Goal: Information Seeking & Learning: Find contact information

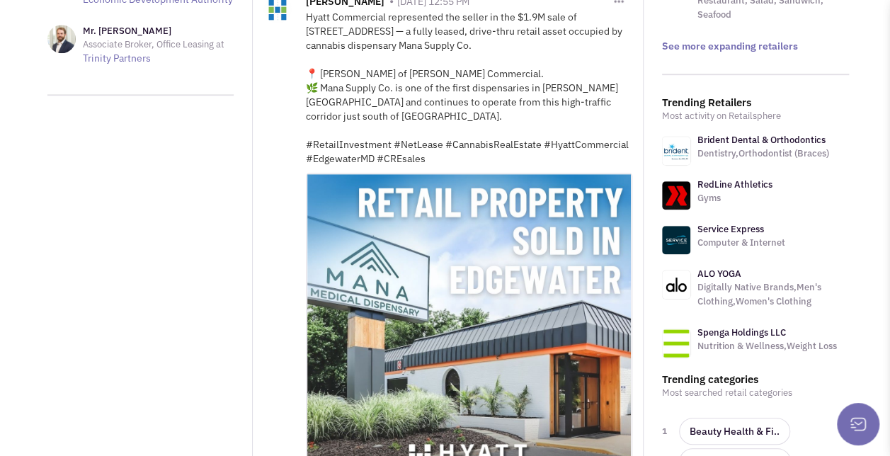
scroll to position [400, 0]
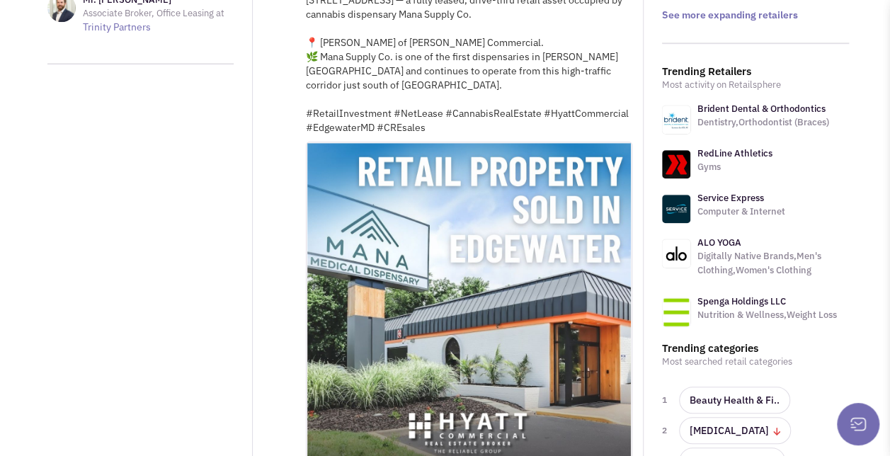
click at [748, 103] on link "Brident Dental & Orthodontics" at bounding box center [761, 109] width 128 height 12
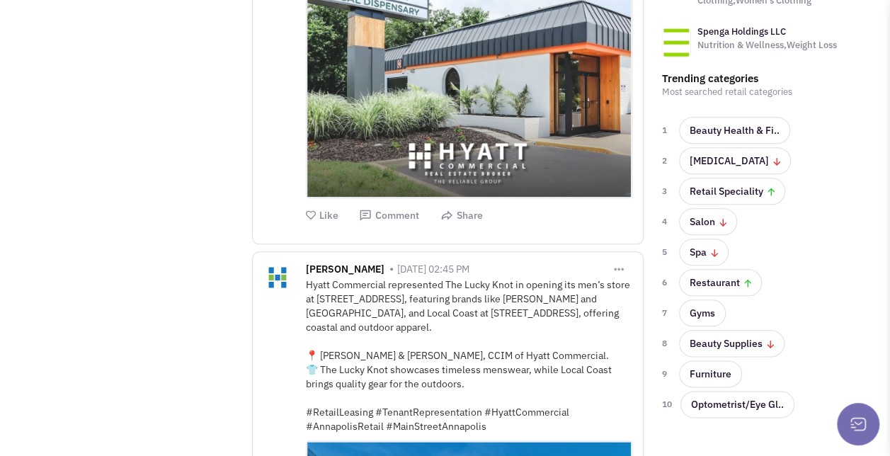
scroll to position [671, 0]
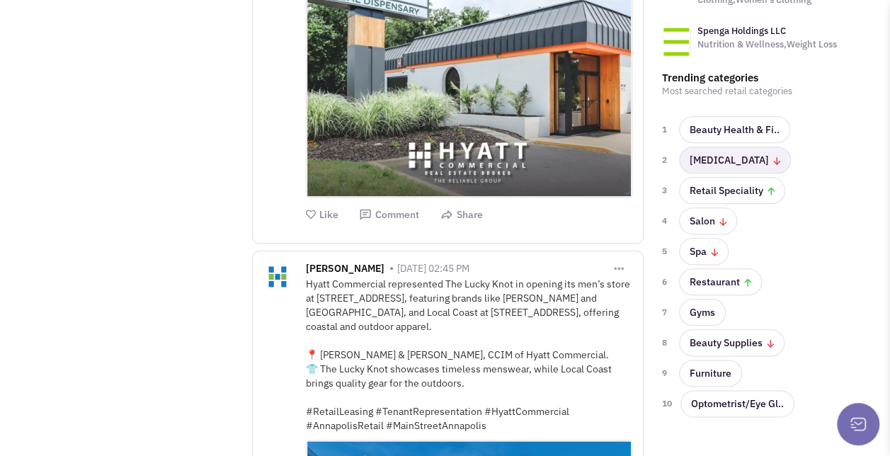
click at [719, 147] on link "[MEDICAL_DATA]" at bounding box center [735, 160] width 112 height 27
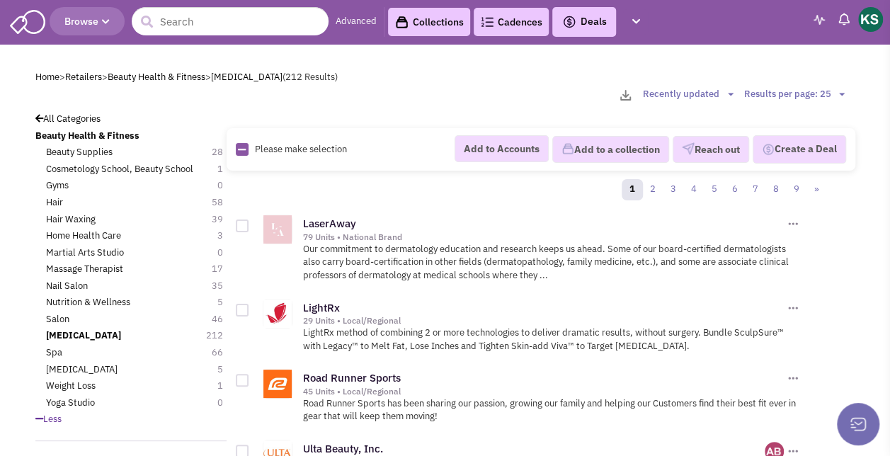
scroll to position [28, 0]
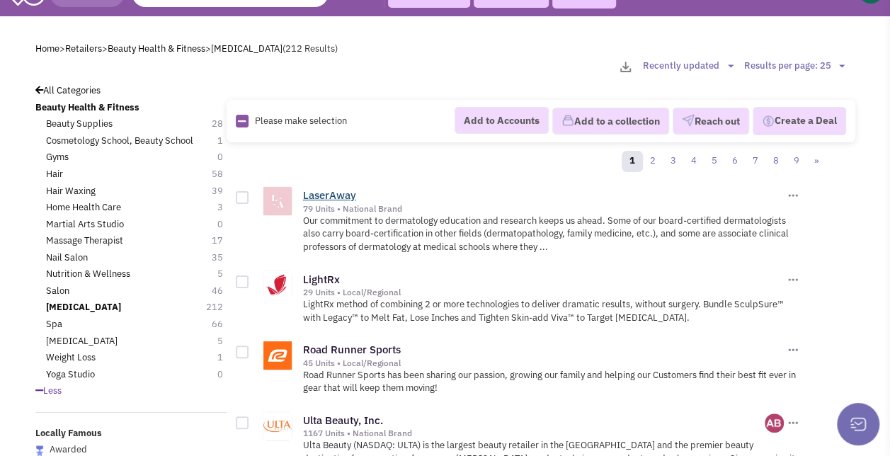
click at [340, 198] on link "LaserAway" at bounding box center [329, 194] width 53 height 13
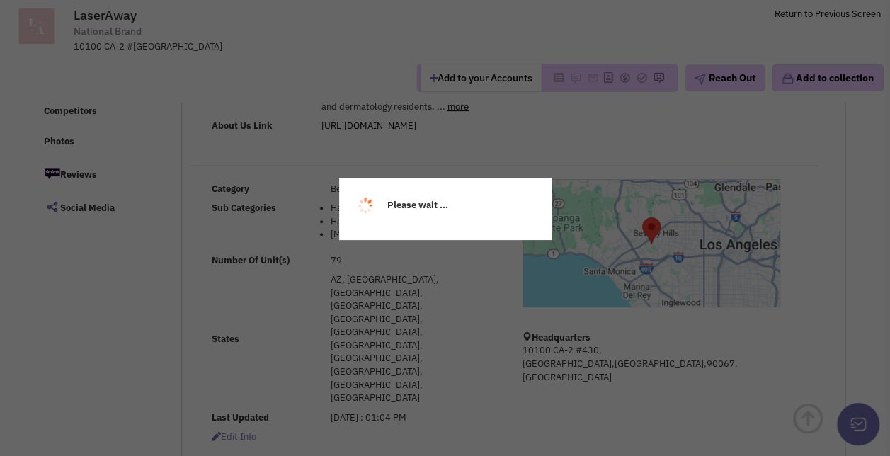
select select
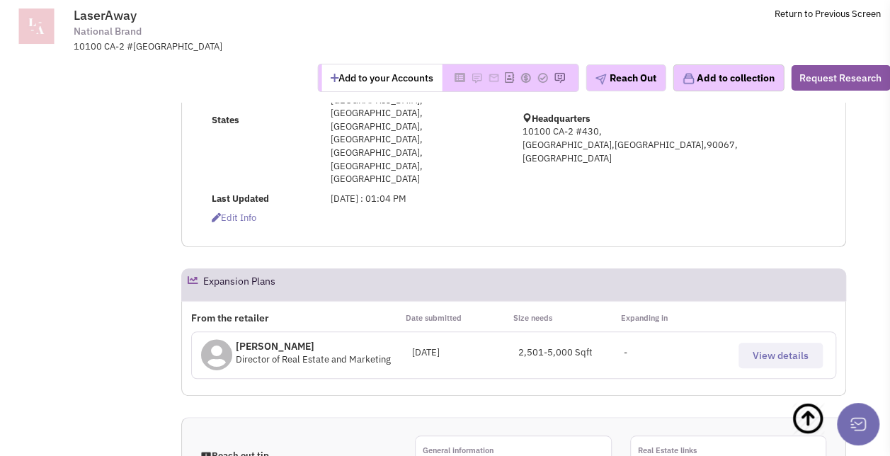
scroll to position [358, 0]
click at [754, 350] on span "View details" at bounding box center [781, 356] width 56 height 13
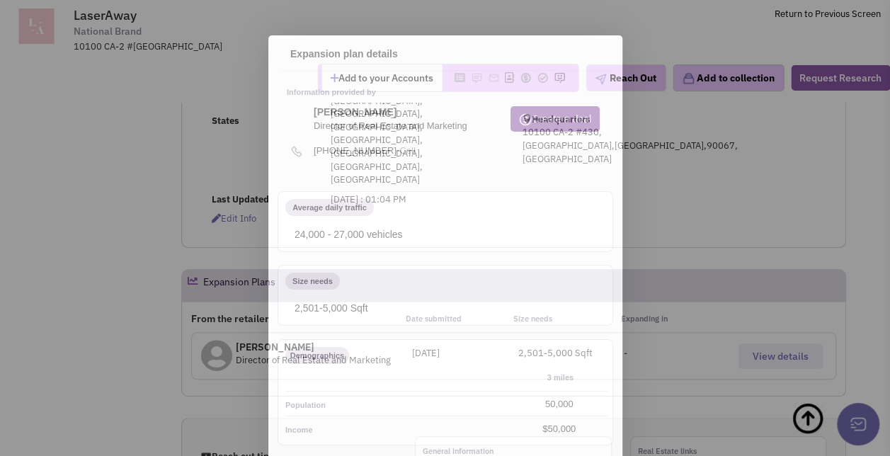
scroll to position [0, 0]
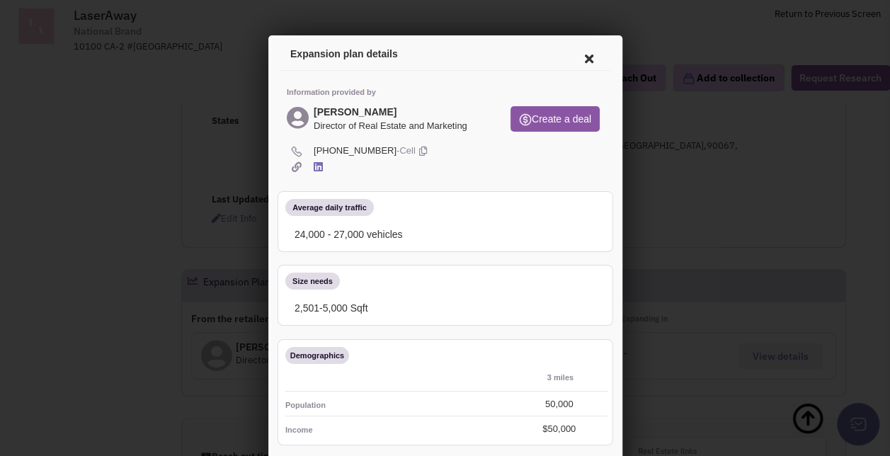
click at [577, 63] on icon at bounding box center [586, 57] width 30 height 34
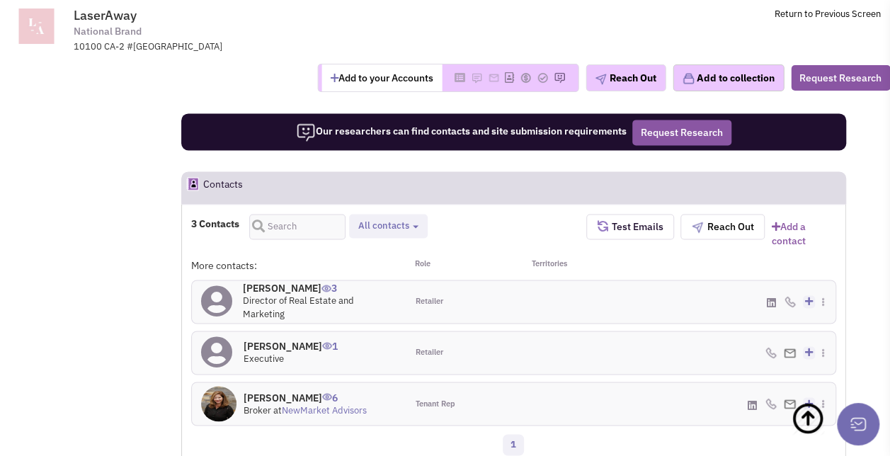
scroll to position [941, 0]
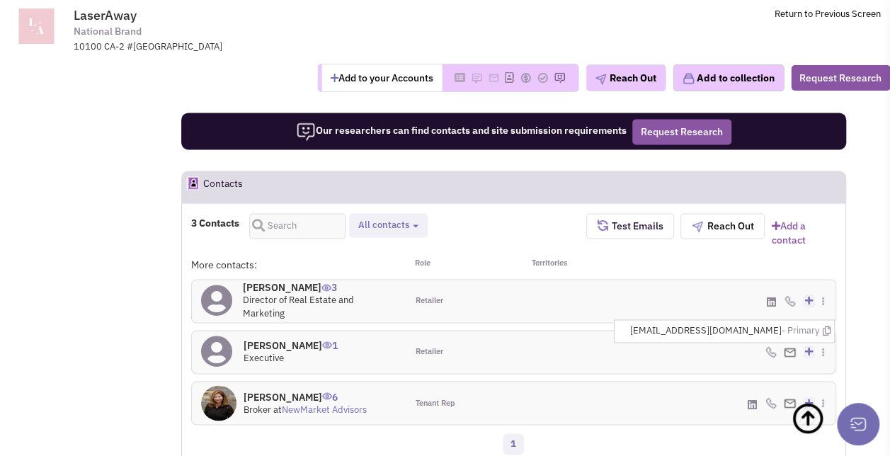
click at [283, 280] on div "Jesse Goldberg 3 Director of Real Estate and Marketing" at bounding box center [299, 301] width 215 height 42
click at [772, 297] on icon at bounding box center [770, 302] width 9 height 11
click at [792, 348] on img at bounding box center [790, 352] width 12 height 9
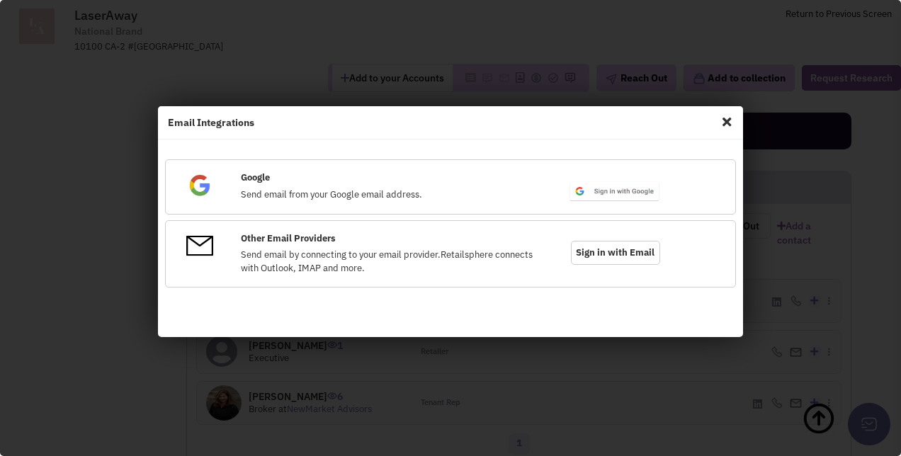
click at [726, 121] on span "Close" at bounding box center [726, 121] width 18 height 23
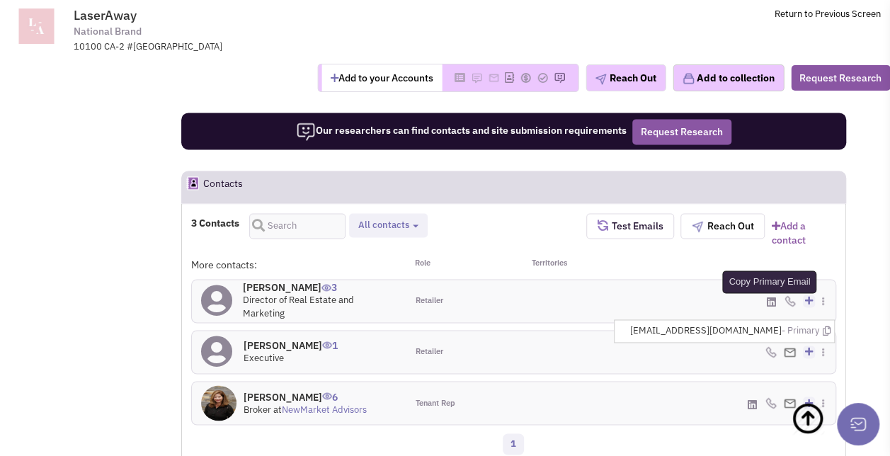
click at [826, 326] on icon at bounding box center [826, 330] width 8 height 9
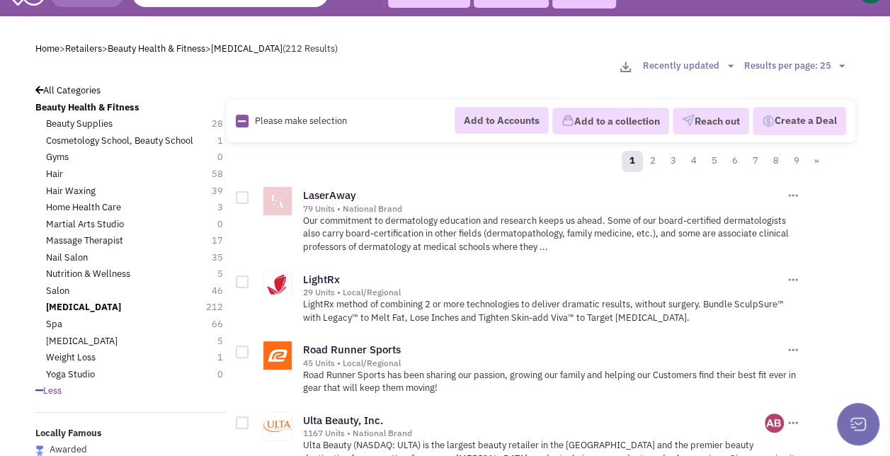
scroll to position [101, 0]
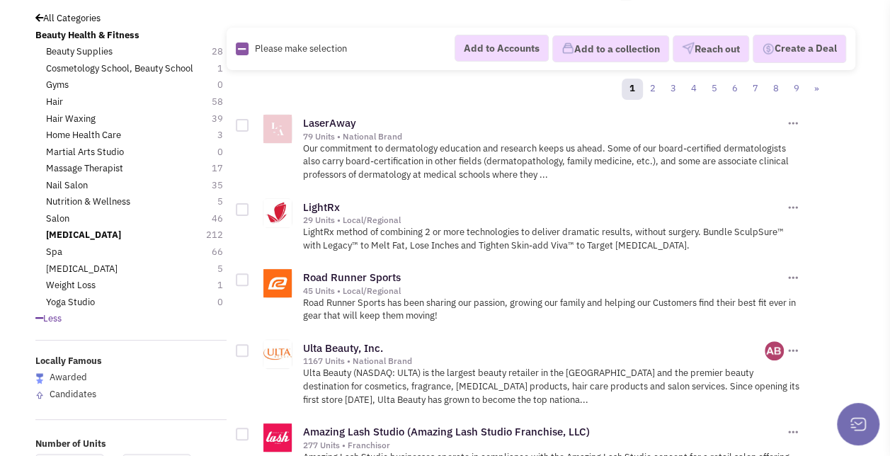
click at [312, 200] on div "LightRx" at bounding box center [543, 207] width 481 height 15
click at [313, 200] on link "LightRx" at bounding box center [321, 206] width 37 height 13
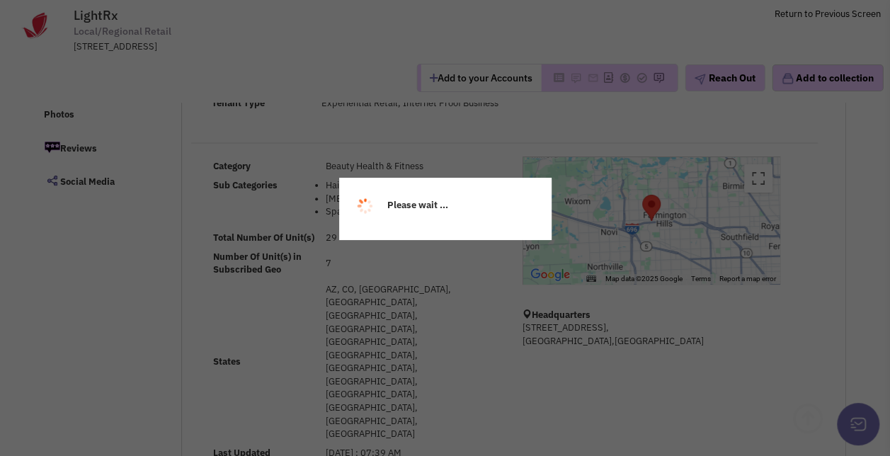
select select
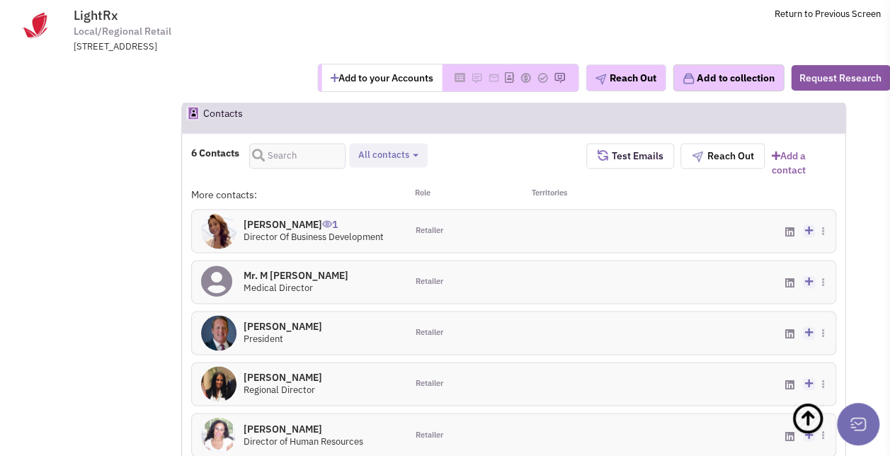
scroll to position [923, 0]
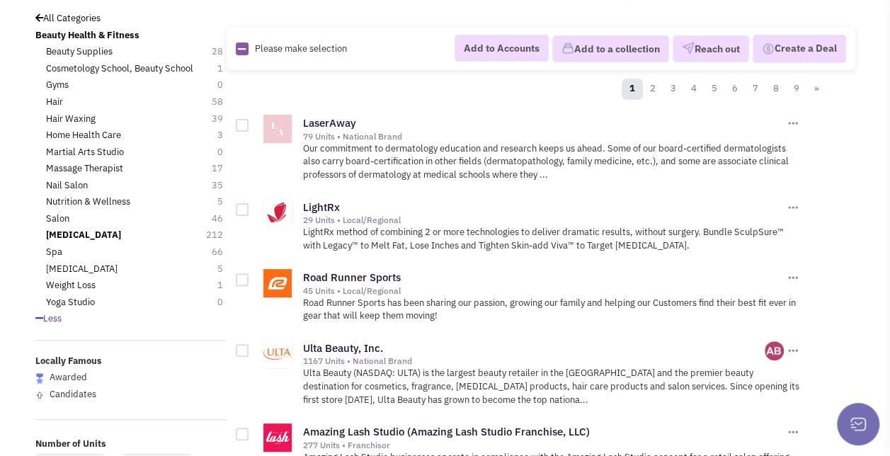
scroll to position [110, 0]
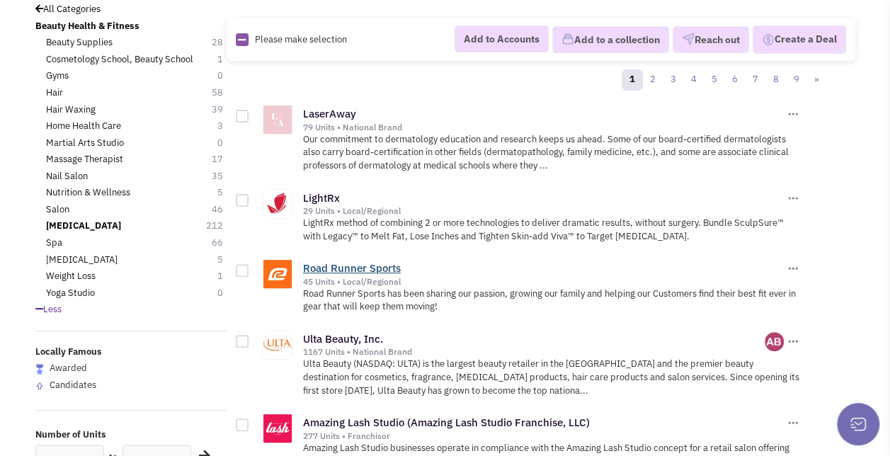
click at [370, 261] on link "Road Runner Sports" at bounding box center [352, 267] width 98 height 13
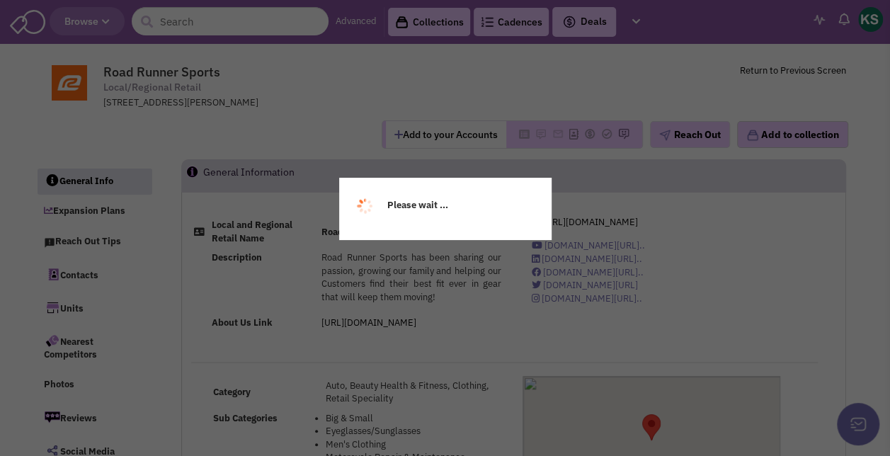
select select
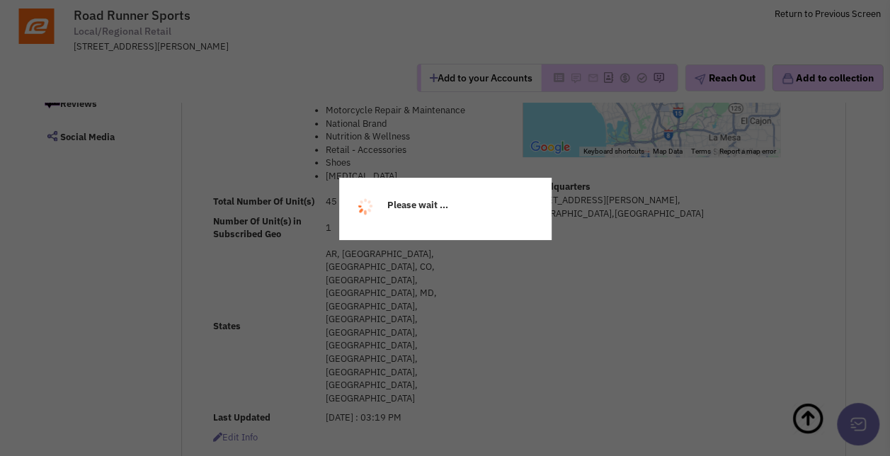
scroll to position [247, 0]
select select
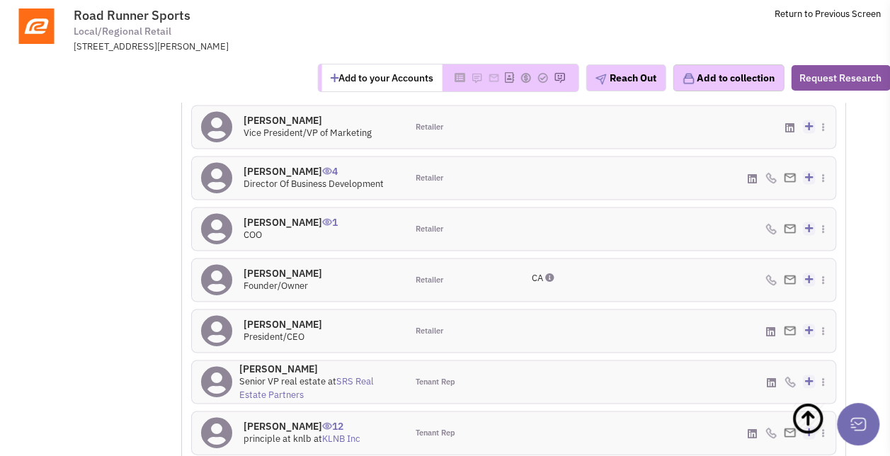
scroll to position [1249, 0]
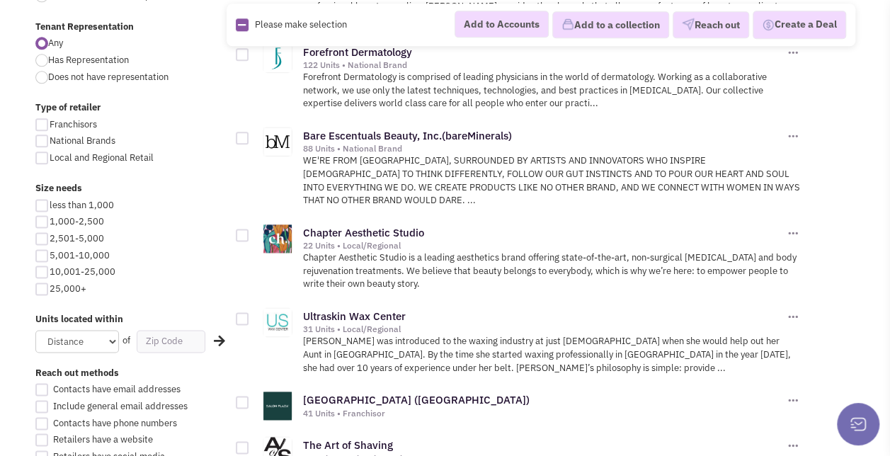
scroll to position [803, 0]
click at [386, 314] on link "Ultraskin Wax Center" at bounding box center [354, 315] width 103 height 13
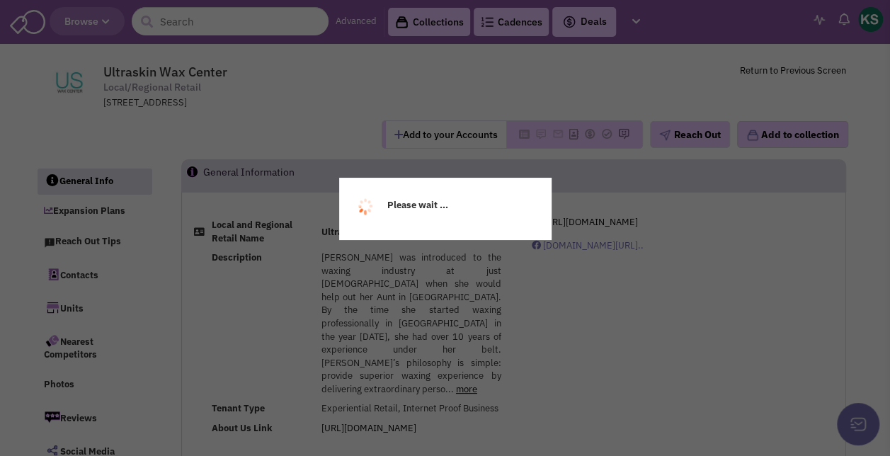
select select
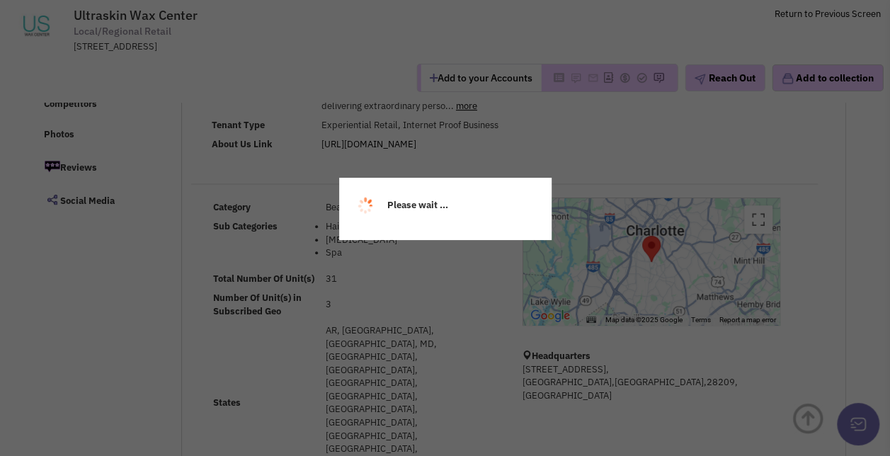
select select
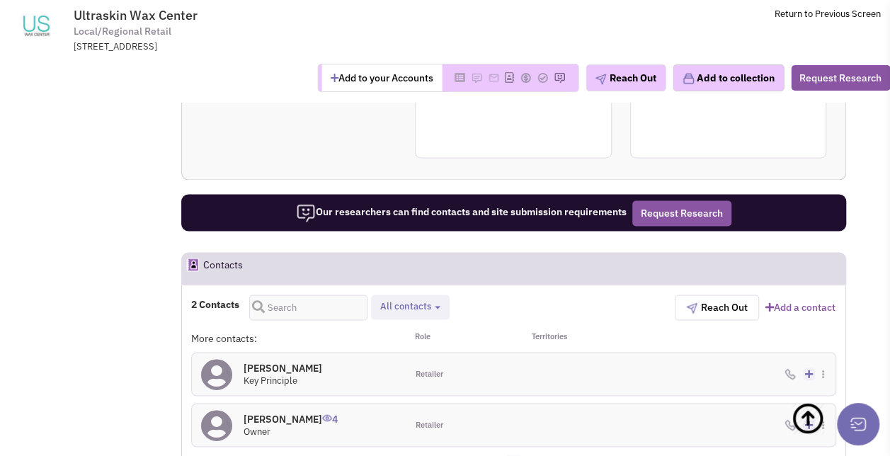
scroll to position [1070, 0]
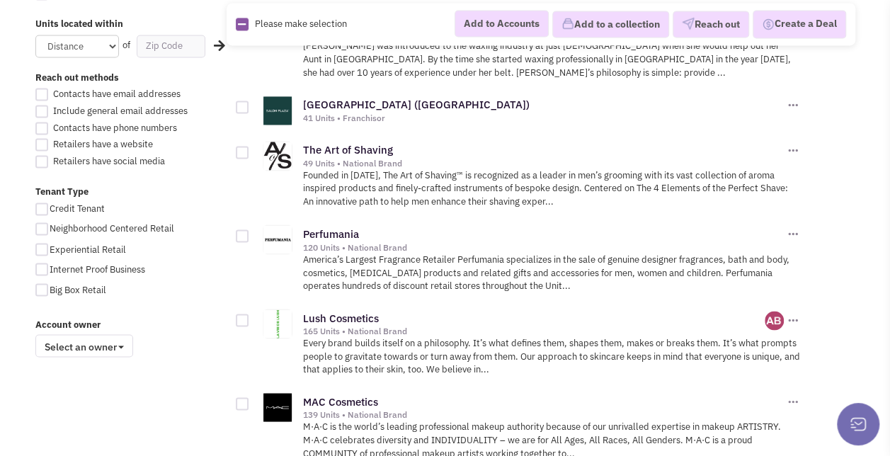
scroll to position [1102, 0]
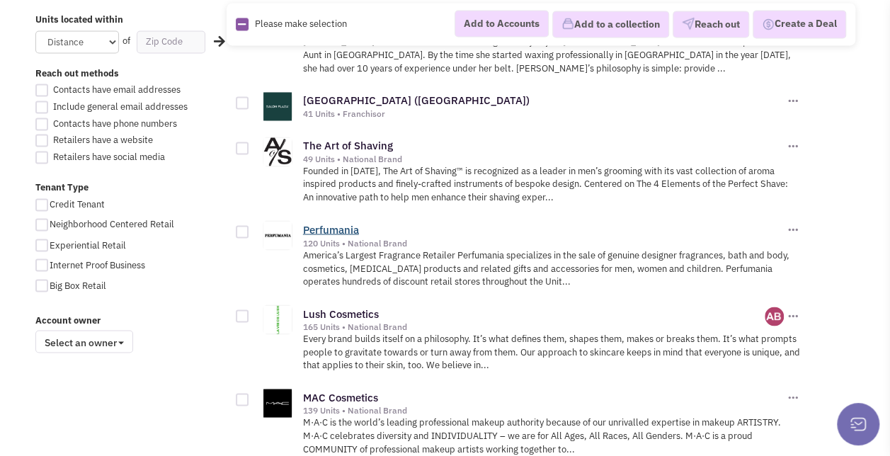
click at [346, 222] on link "Perfumania" at bounding box center [331, 228] width 56 height 13
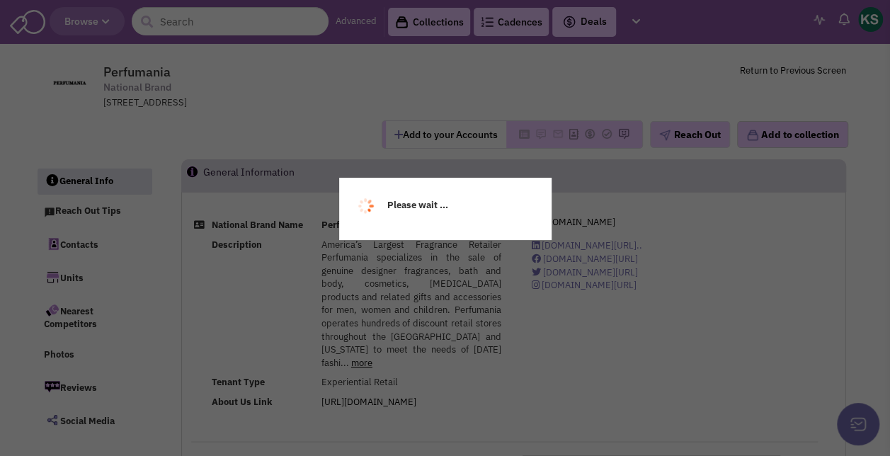
select select
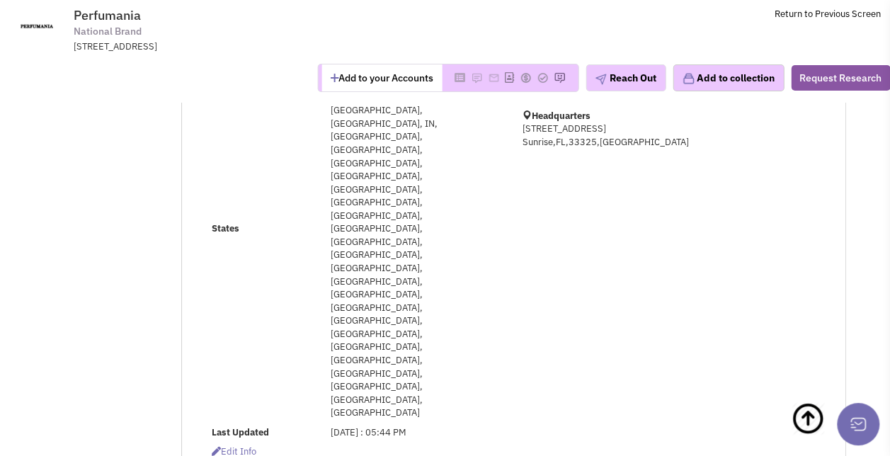
scroll to position [287, 0]
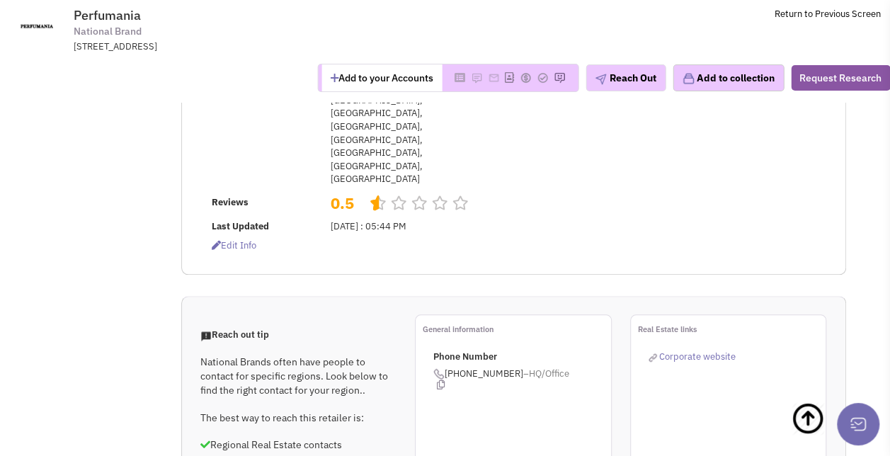
select select
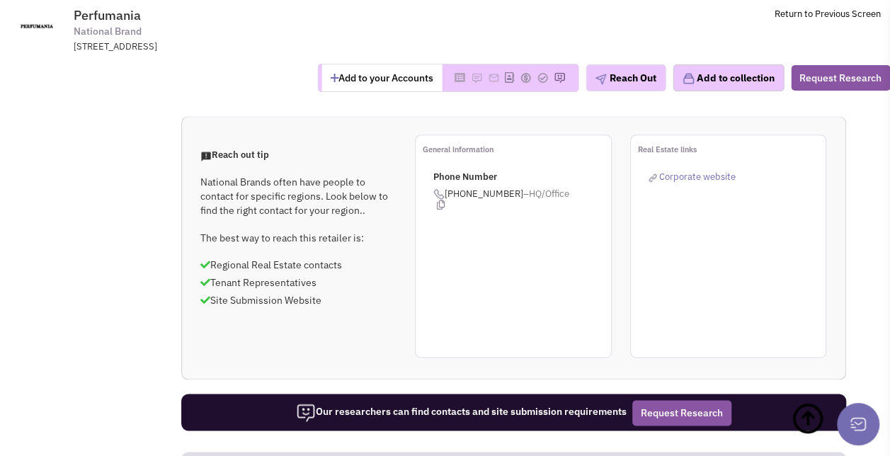
scroll to position [873, 0]
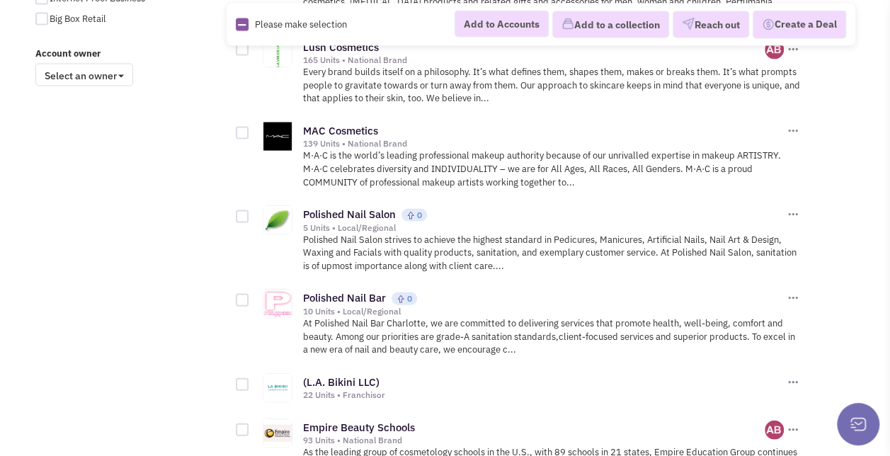
scroll to position [1373, 0]
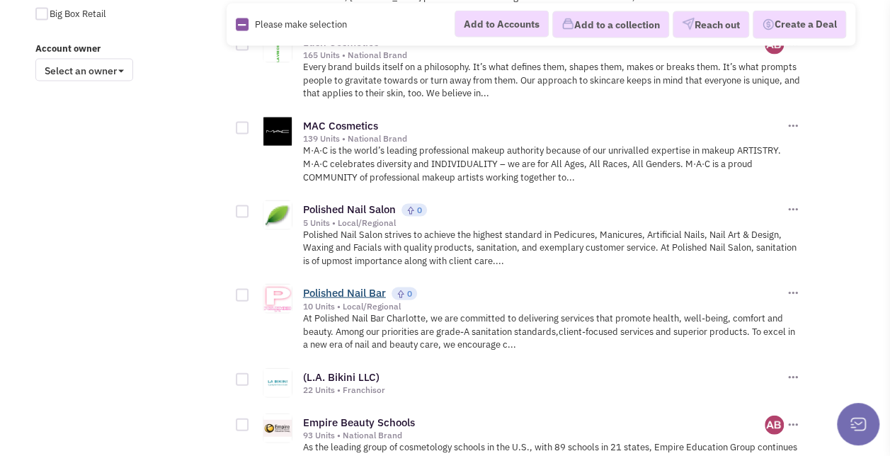
click at [349, 286] on link "Polished Nail Bar" at bounding box center [344, 292] width 83 height 13
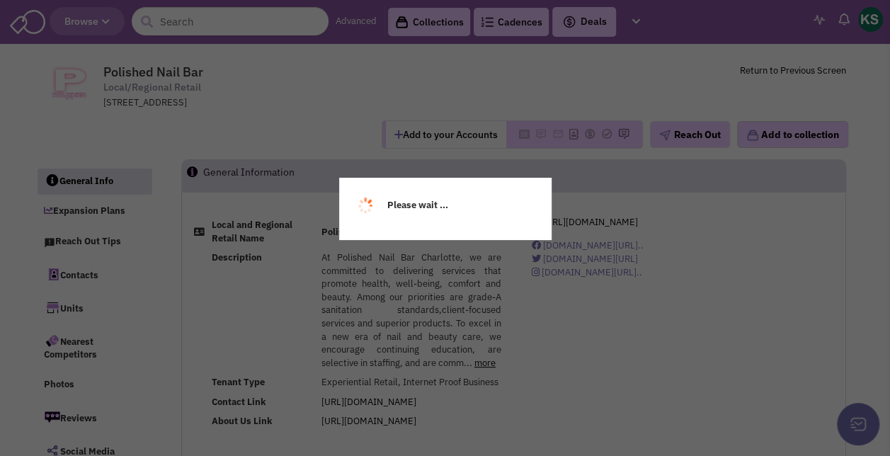
select select
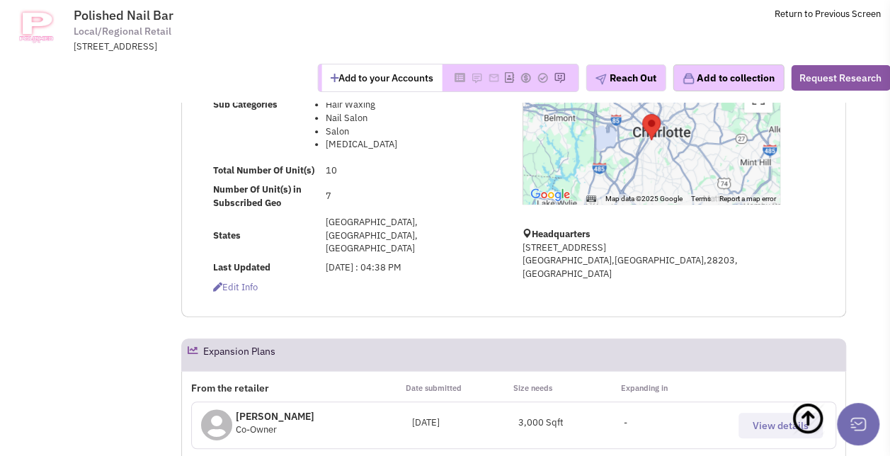
scroll to position [296, 0]
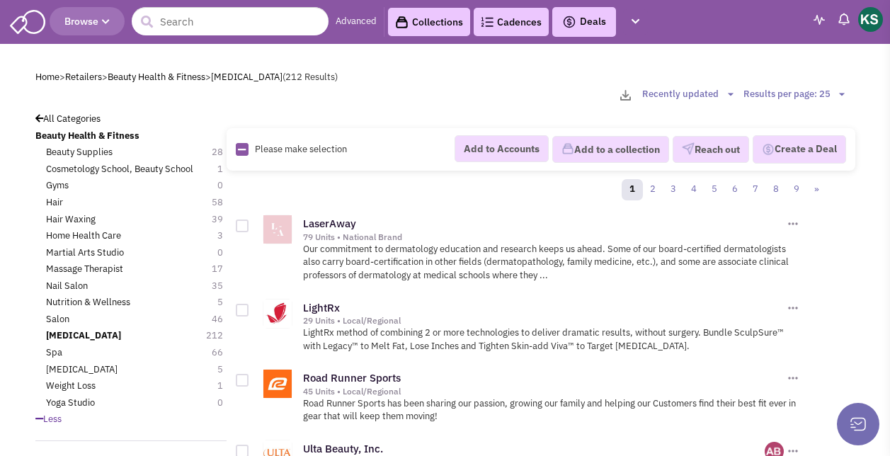
scroll to position [1373, 0]
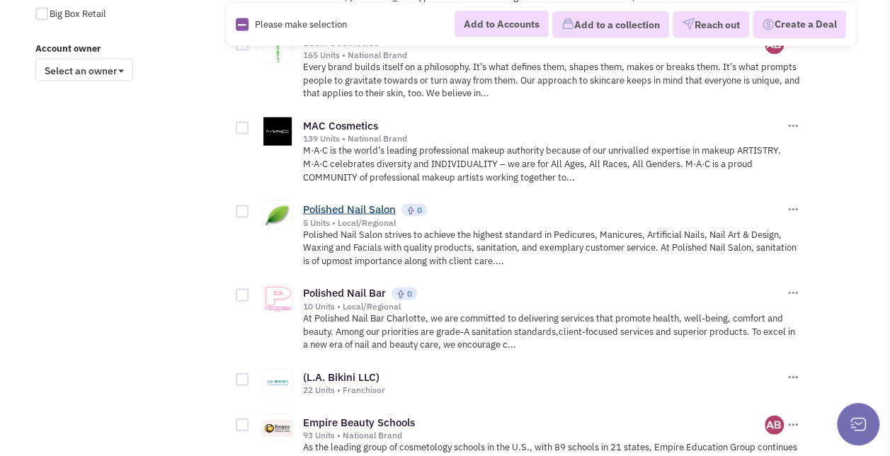
click at [368, 203] on link "Polished Nail Salon" at bounding box center [349, 209] width 93 height 13
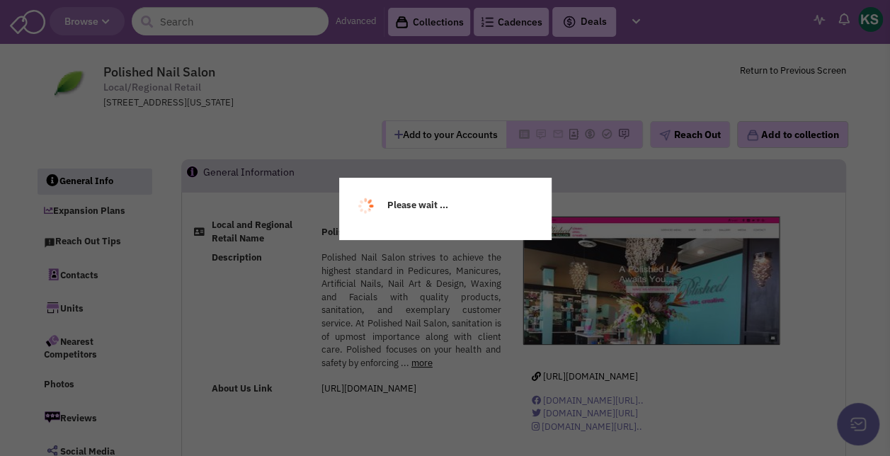
select select
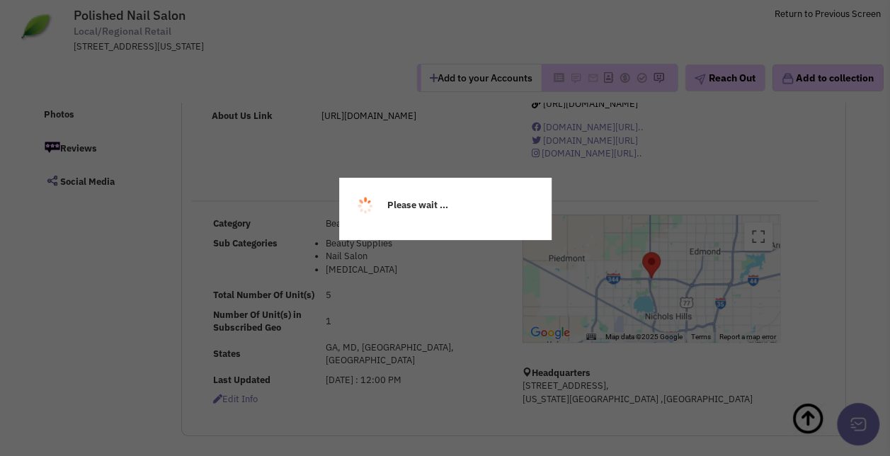
select select
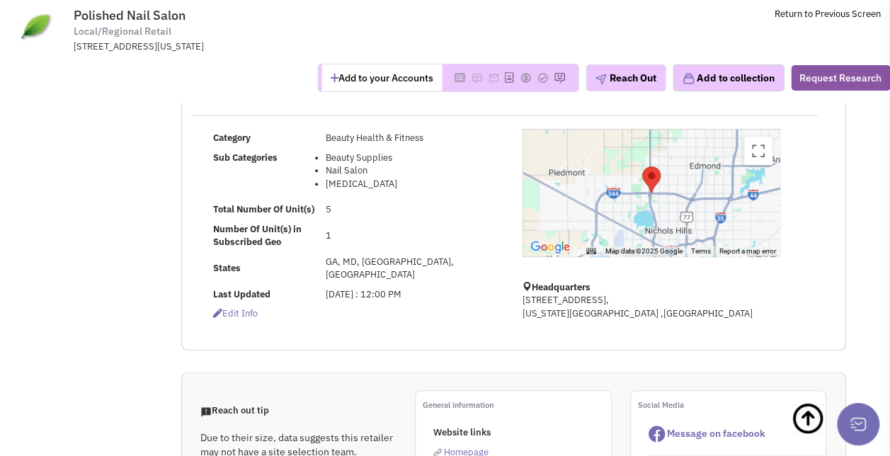
scroll to position [256, 0]
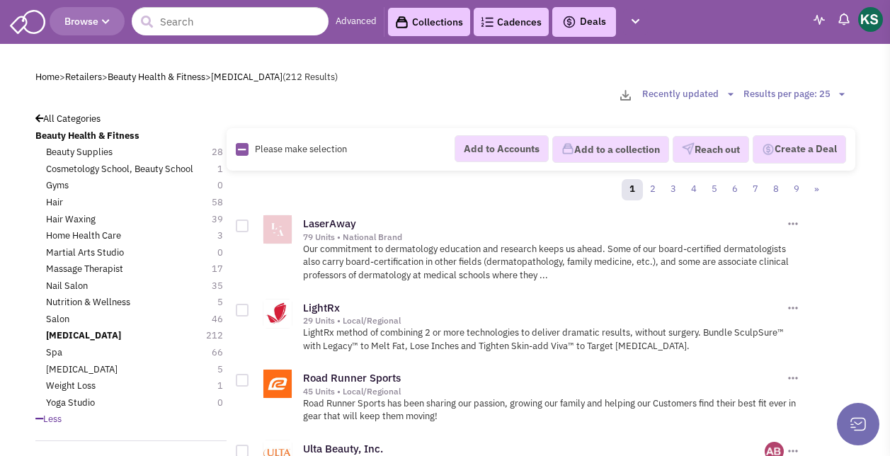
scroll to position [1373, 0]
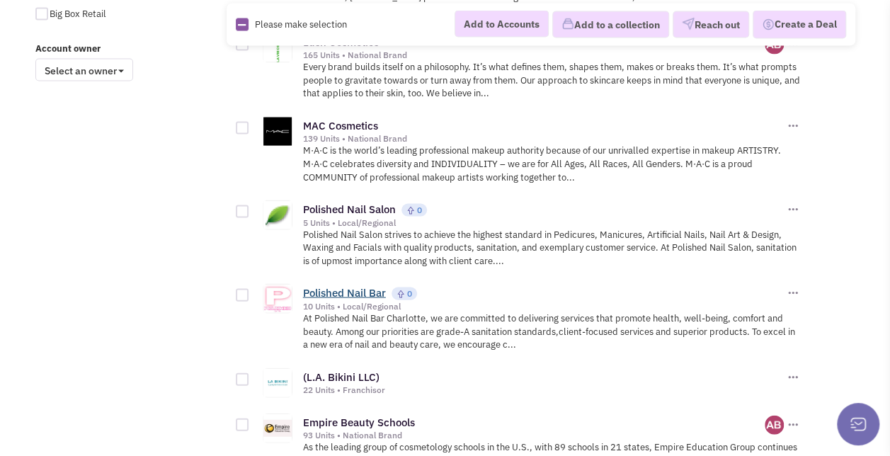
click at [324, 286] on link "Polished Nail Bar" at bounding box center [344, 292] width 83 height 13
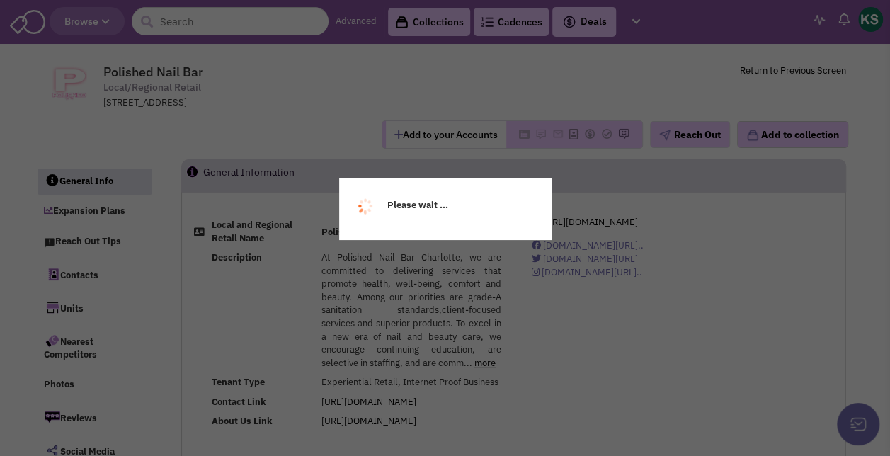
select select
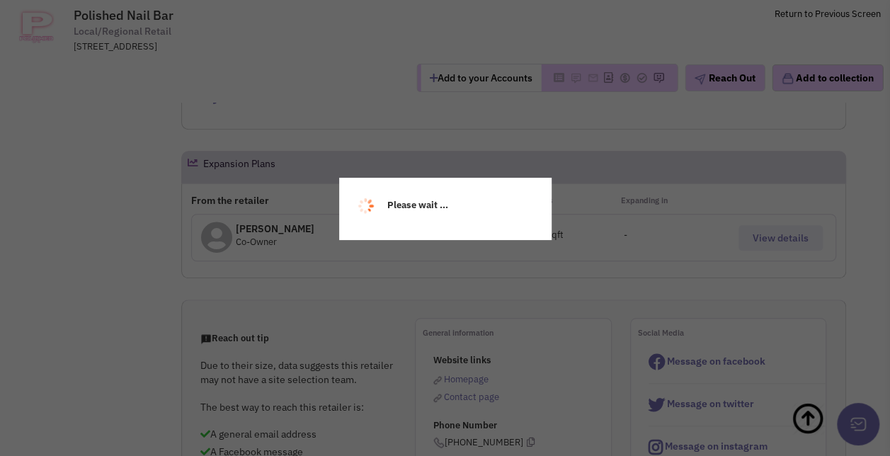
select select
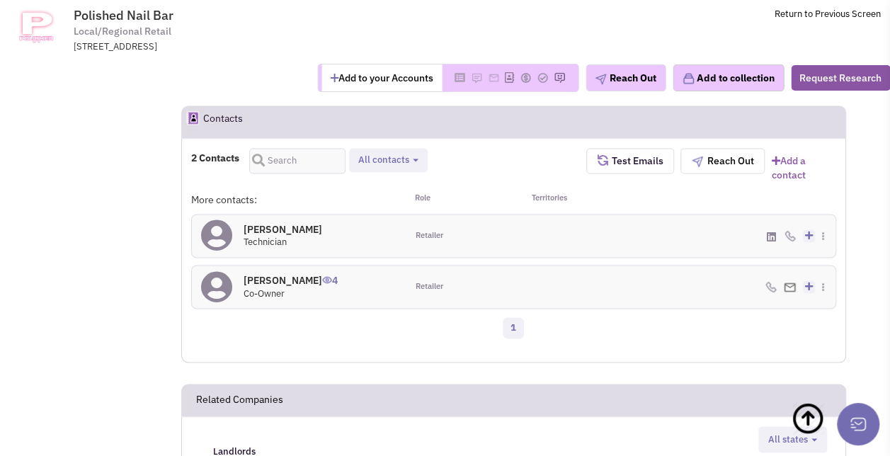
scroll to position [1041, 0]
click at [831, 275] on li "ipolishednailbar@gmail.com - Primary" at bounding box center [729, 265] width 209 height 22
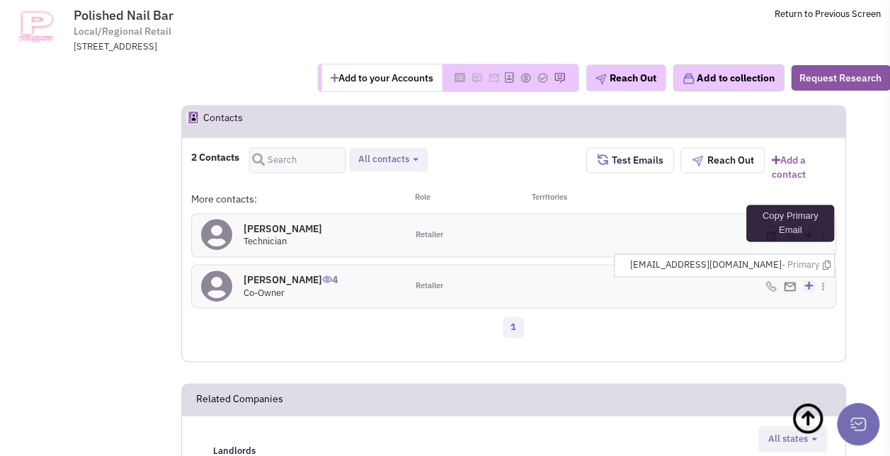
click at [826, 270] on icon at bounding box center [826, 265] width 8 height 9
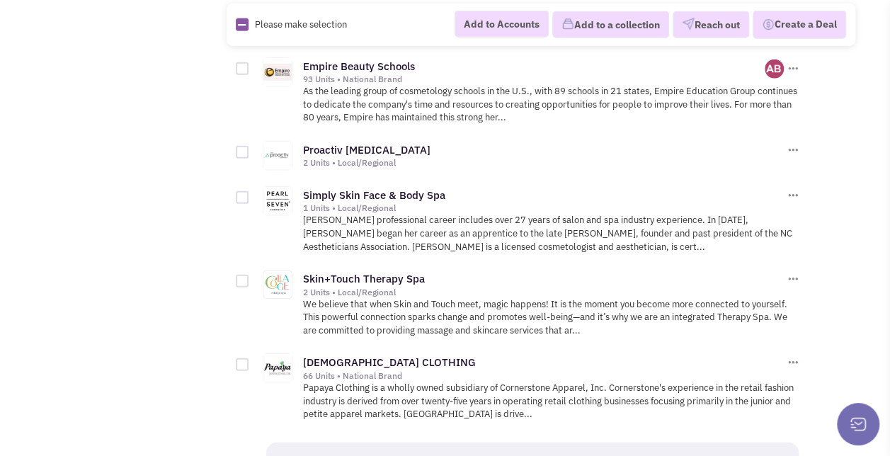
scroll to position [1749, 0]
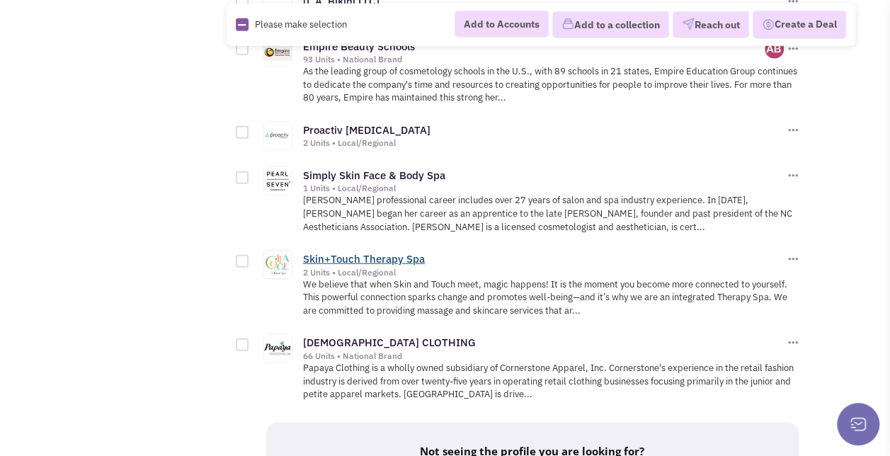
click at [364, 253] on link "Skin+Touch Therapy Spa" at bounding box center [364, 258] width 122 height 13
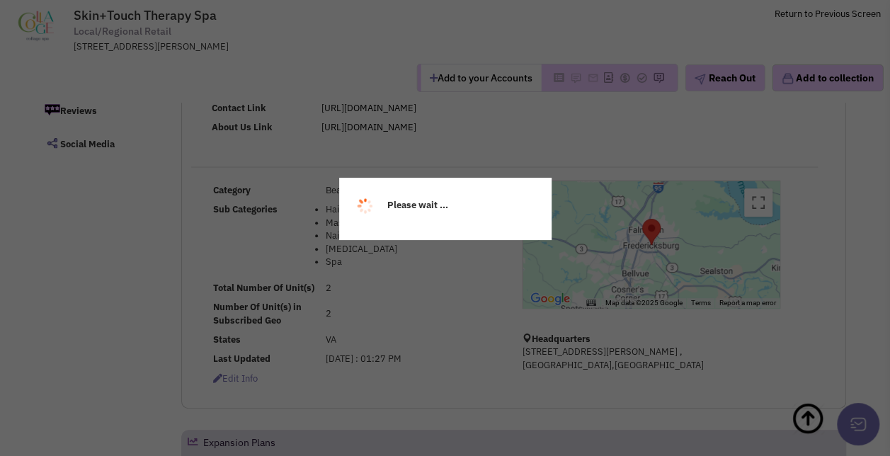
select select
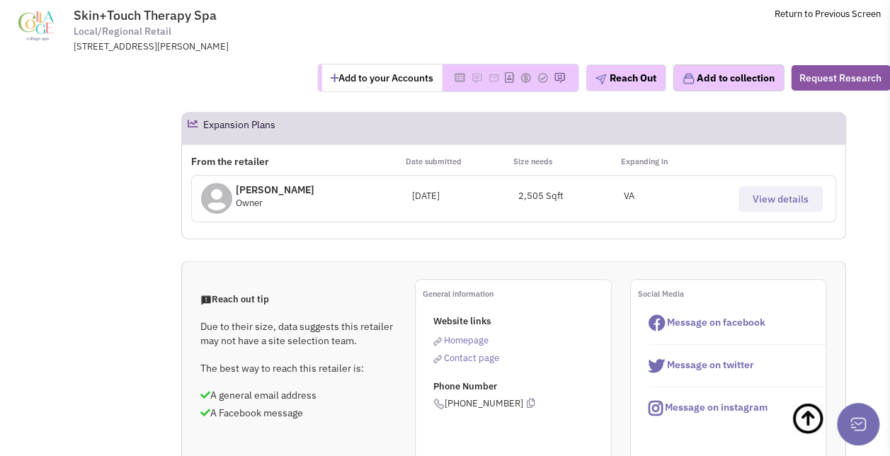
scroll to position [550, 0]
click at [768, 192] on span "View details" at bounding box center [781, 198] width 56 height 13
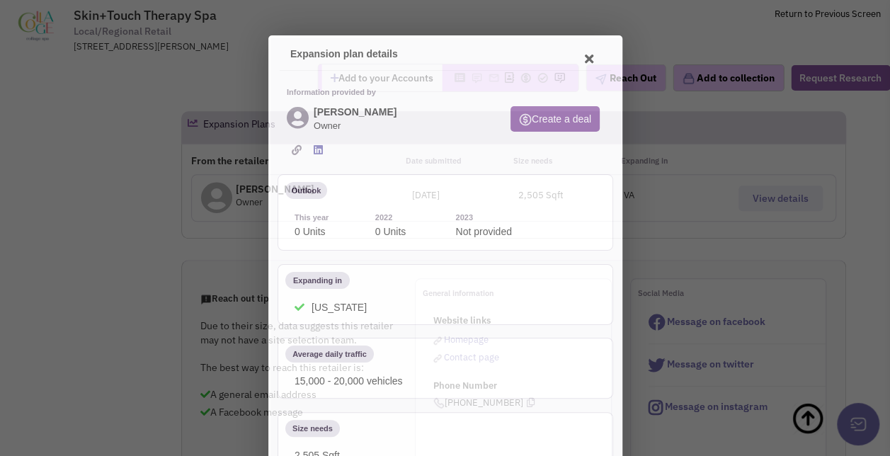
scroll to position [0, 0]
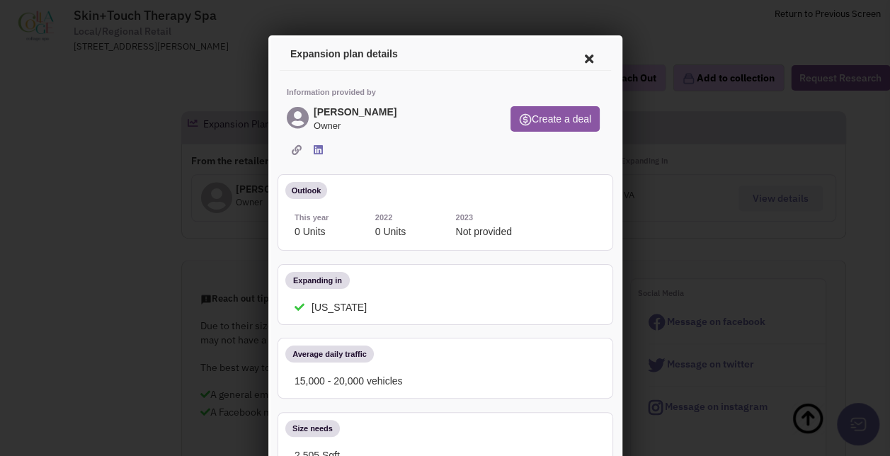
click at [571, 57] on icon at bounding box center [586, 57] width 30 height 34
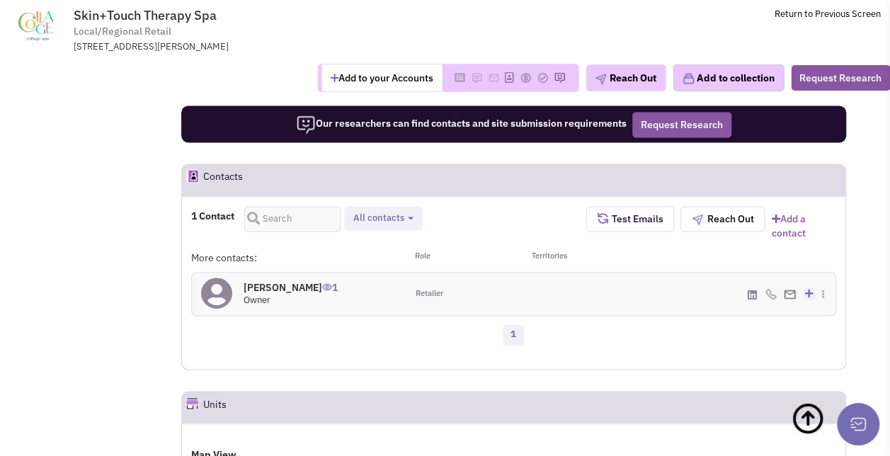
scroll to position [1001, 0]
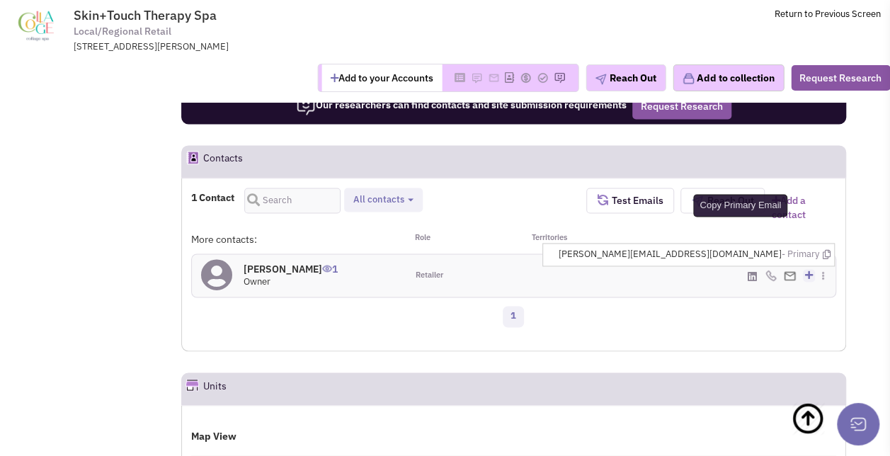
click at [823, 252] on icon at bounding box center [826, 254] width 8 height 9
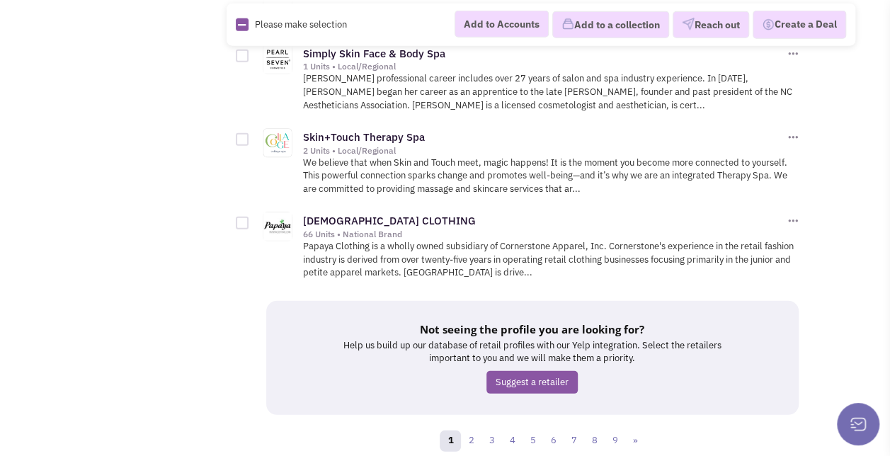
scroll to position [1874, 0]
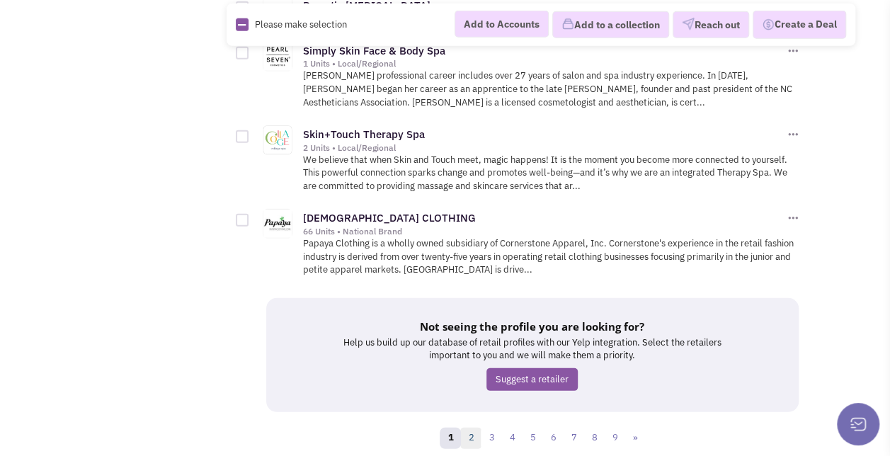
click at [474, 432] on link "2" at bounding box center [470, 438] width 21 height 21
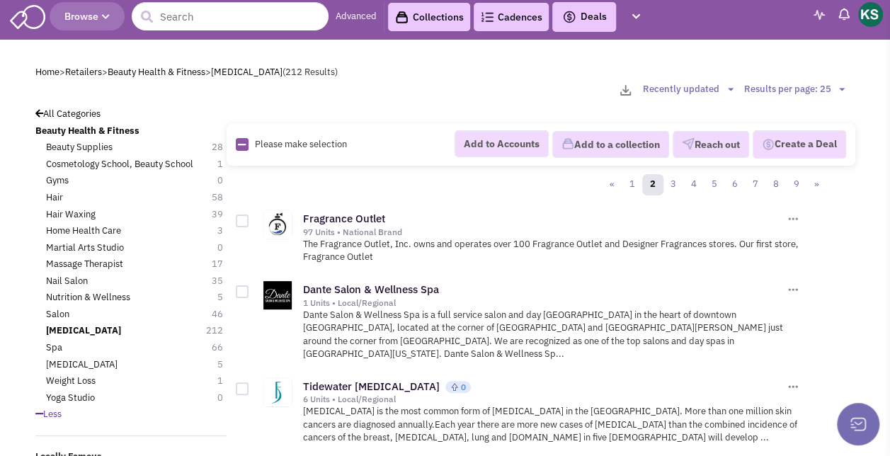
scroll to position [4, 0]
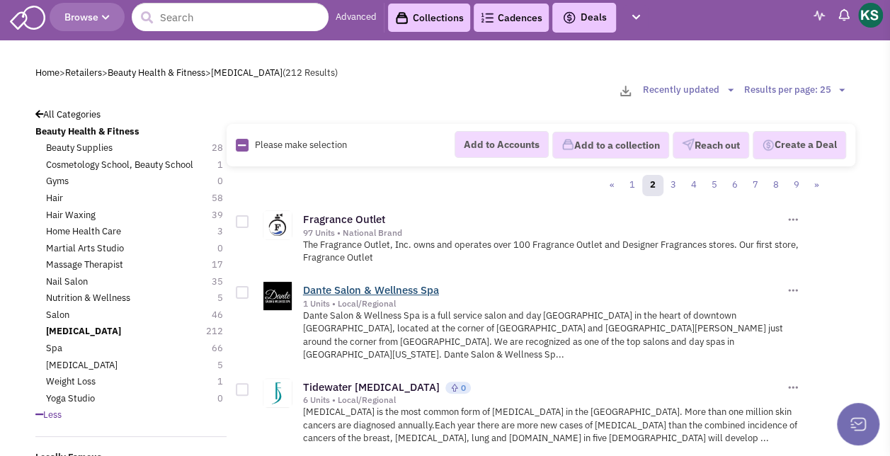
click at [433, 291] on link "Dante Salon & Wellness Spa" at bounding box center [371, 289] width 136 height 13
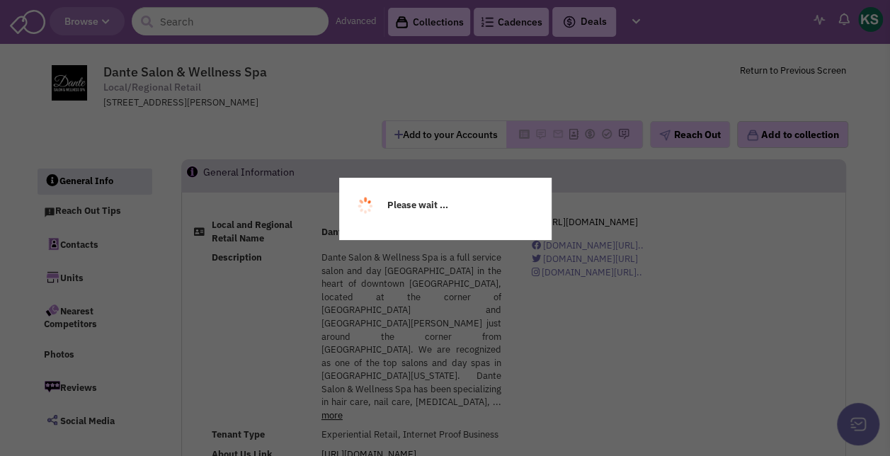
scroll to position [246, 0]
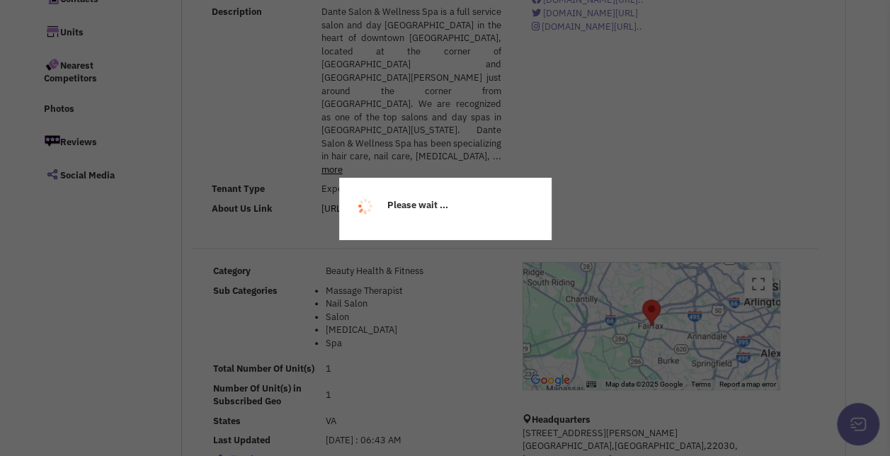
select select
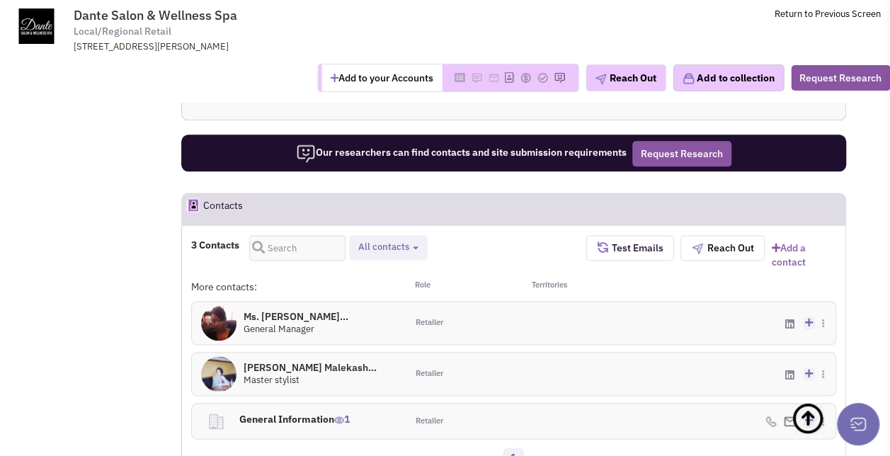
scroll to position [840, 0]
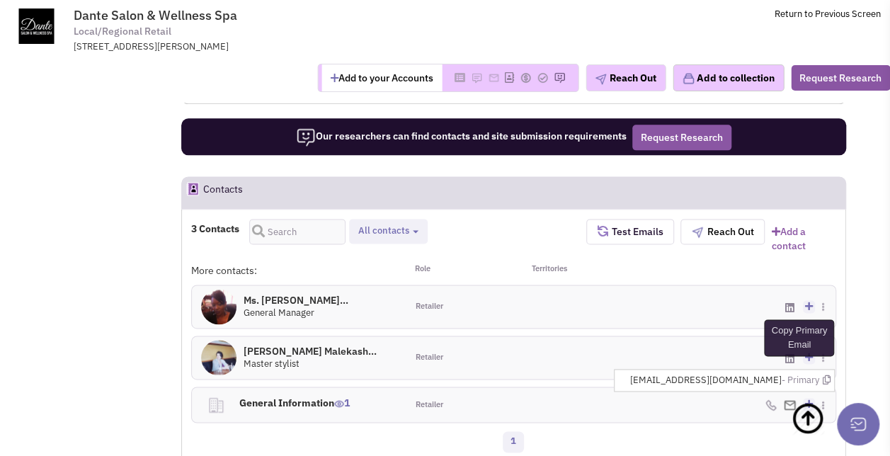
click at [825, 375] on icon at bounding box center [826, 379] width 8 height 9
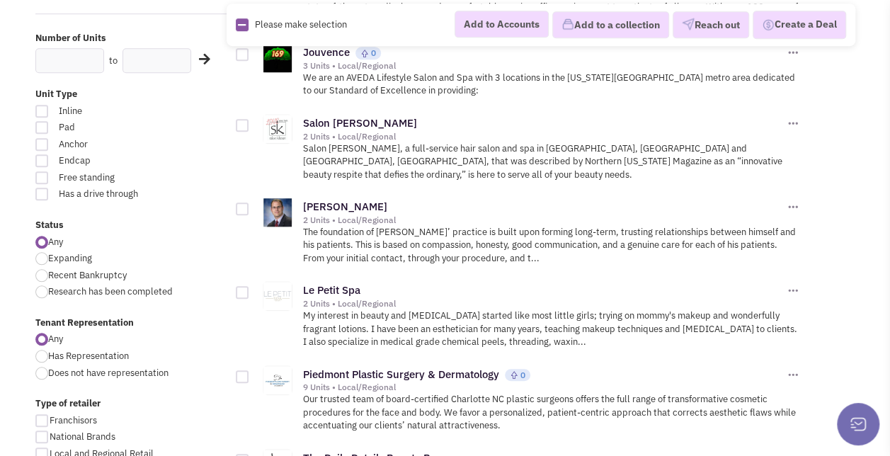
scroll to position [550, 0]
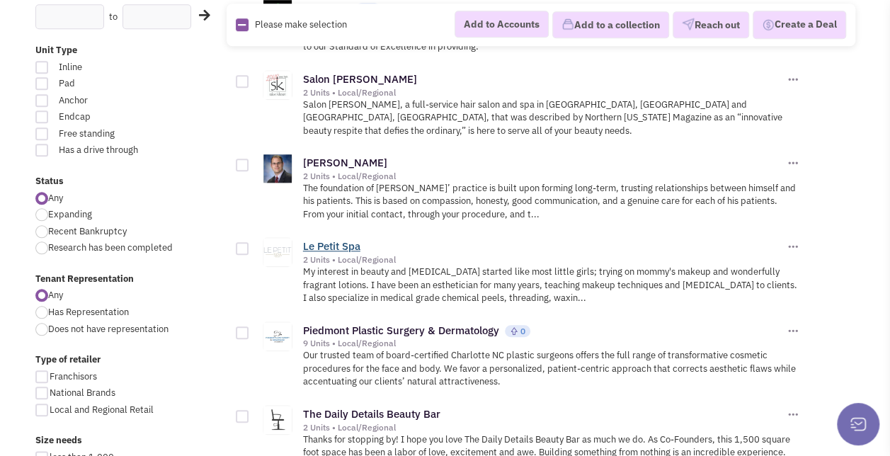
click at [317, 239] on link "Le Petit Spa" at bounding box center [331, 245] width 57 height 13
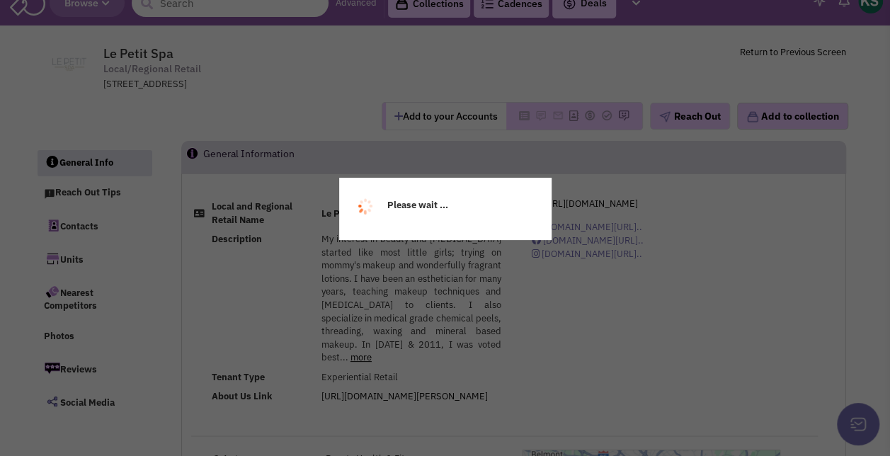
select select
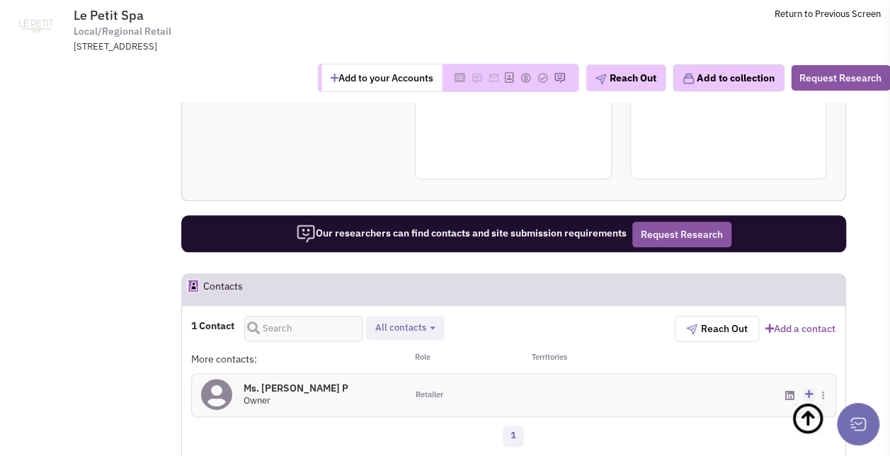
scroll to position [755, 0]
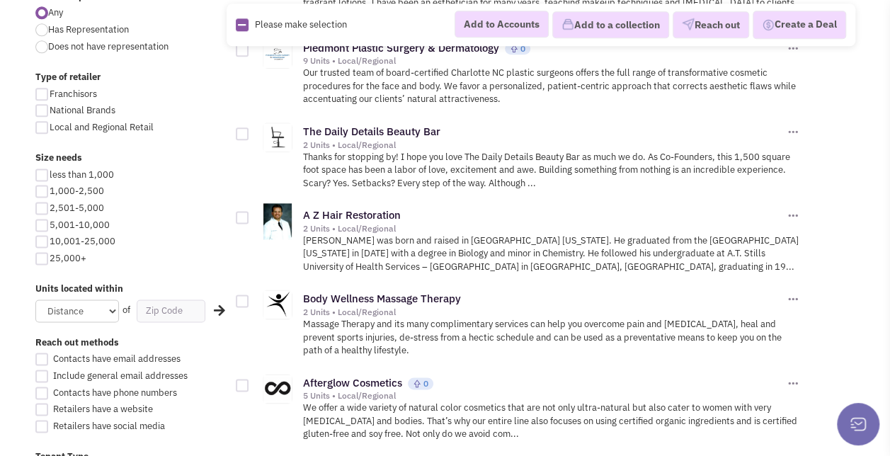
scroll to position [900, 0]
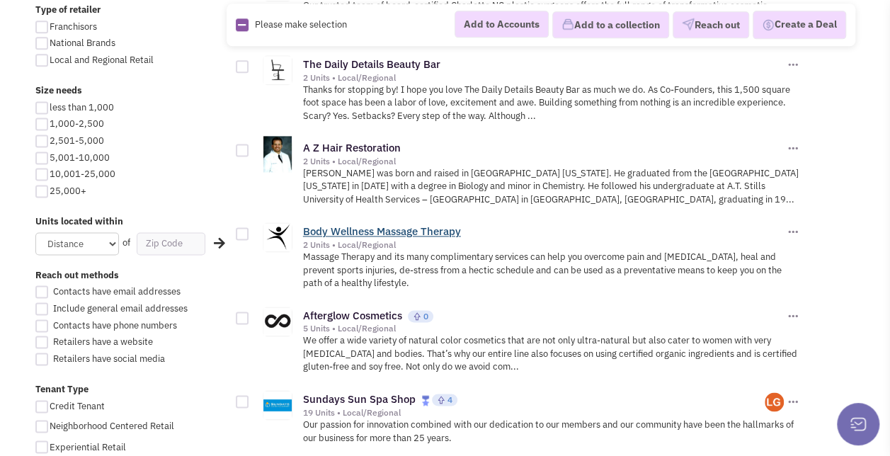
click at [406, 224] on link "Body Wellness Massage Therapy" at bounding box center [382, 230] width 158 height 13
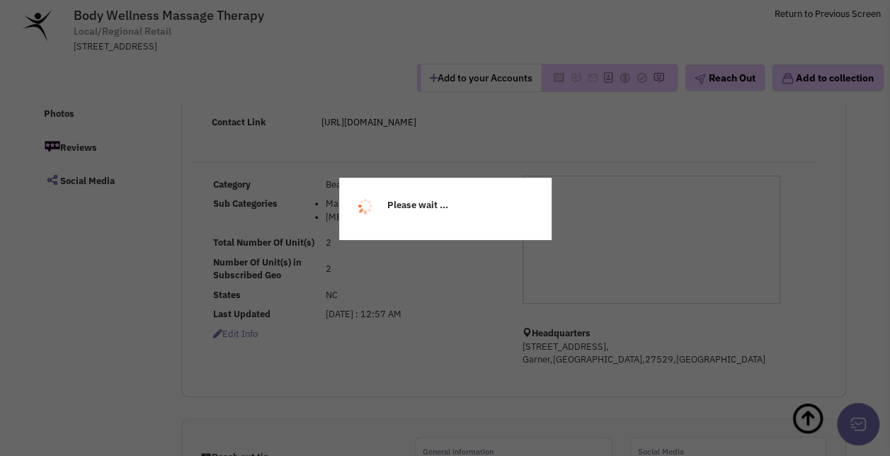
select select
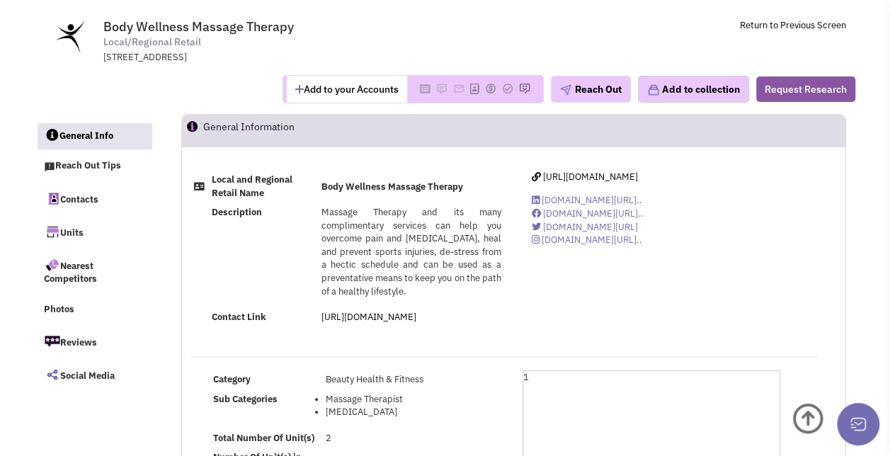
scroll to position [45, 0]
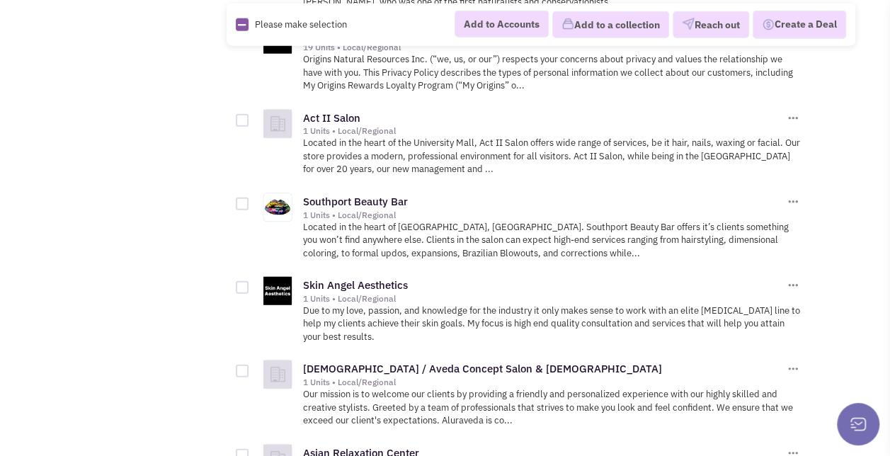
scroll to position [1768, 0]
click at [382, 278] on link "Skin Angel Aesthetics" at bounding box center [355, 284] width 105 height 13
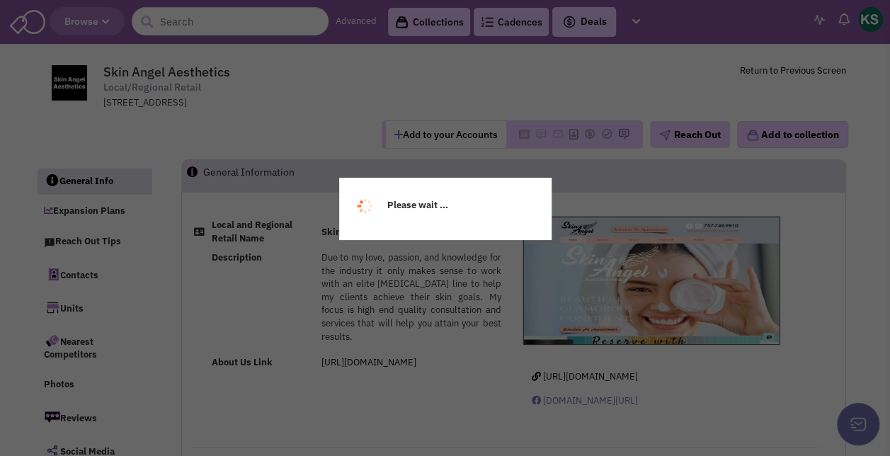
select select
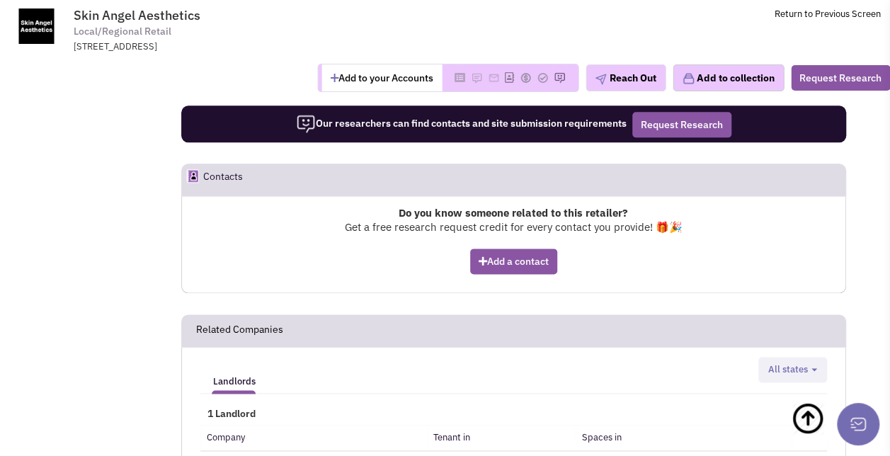
scroll to position [915, 0]
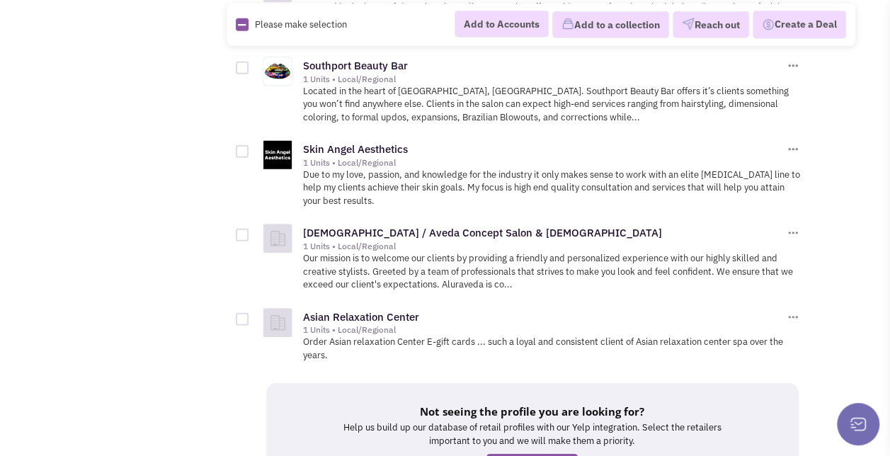
scroll to position [1951, 0]
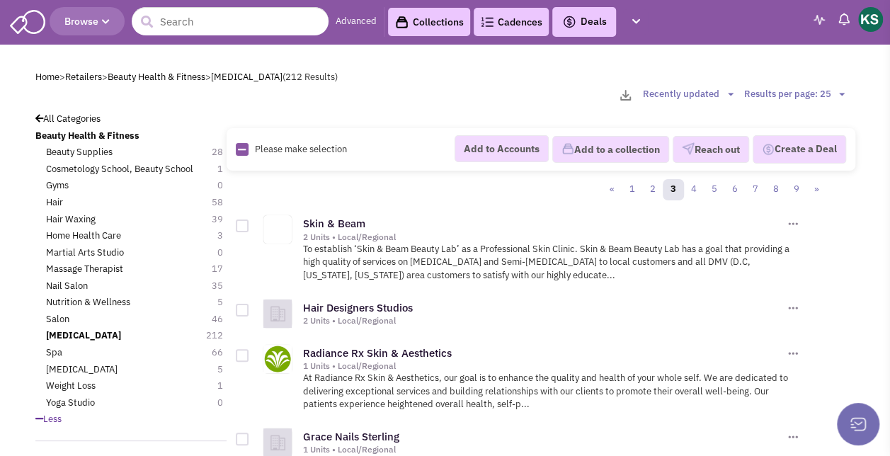
scroll to position [51, 0]
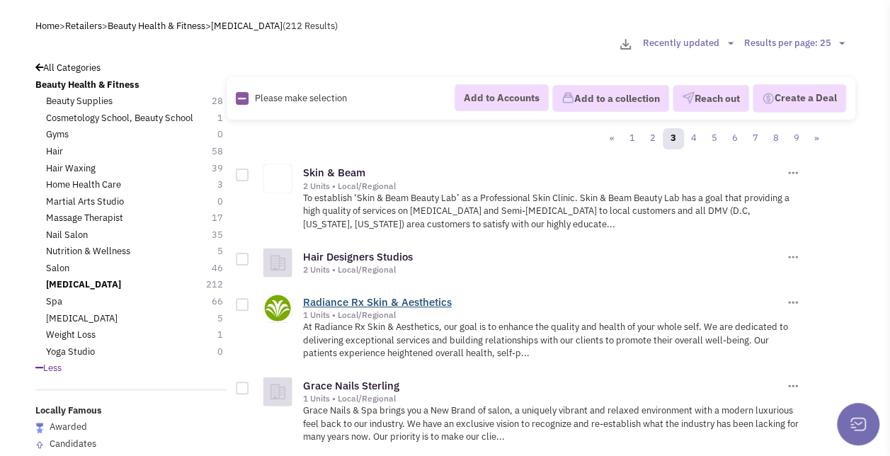
click at [395, 301] on link "Radiance Rx Skin & Aesthetics" at bounding box center [377, 301] width 149 height 13
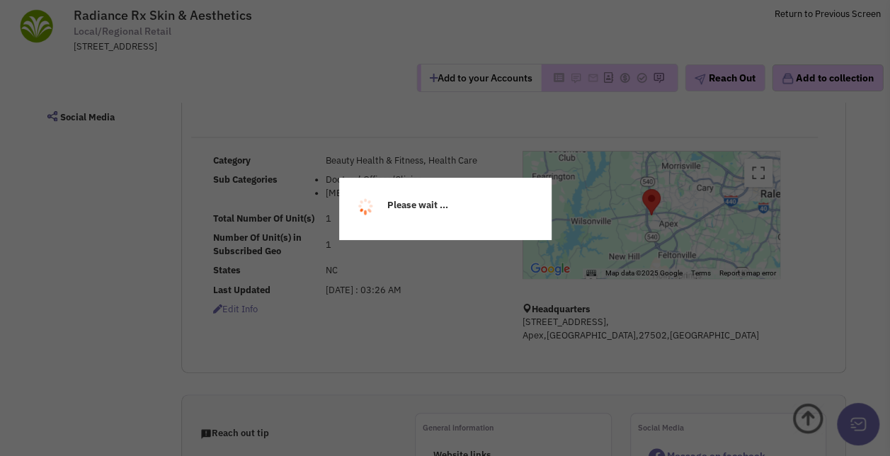
select select
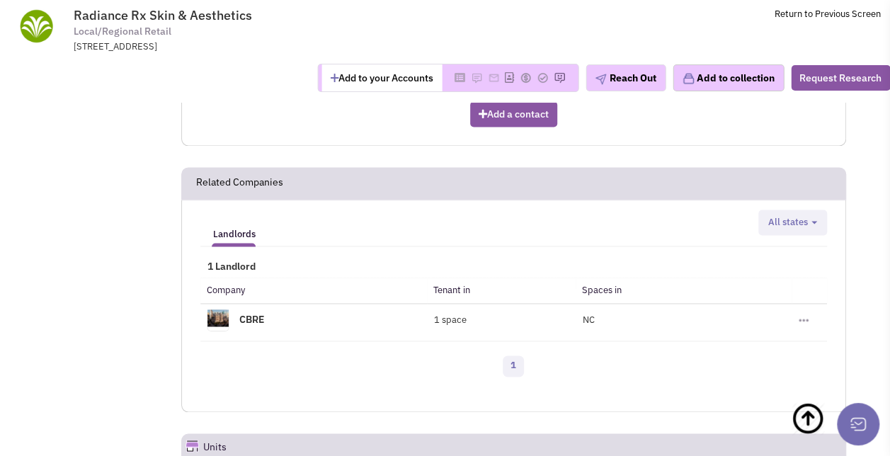
scroll to position [917, 0]
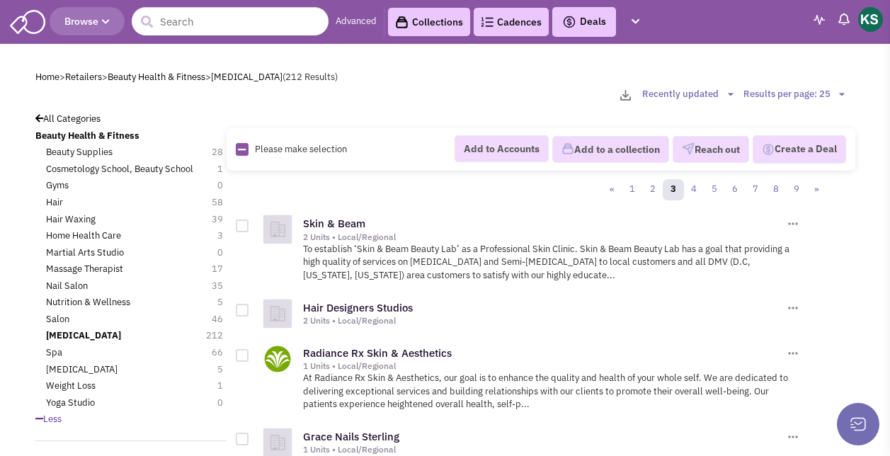
scroll to position [51, 0]
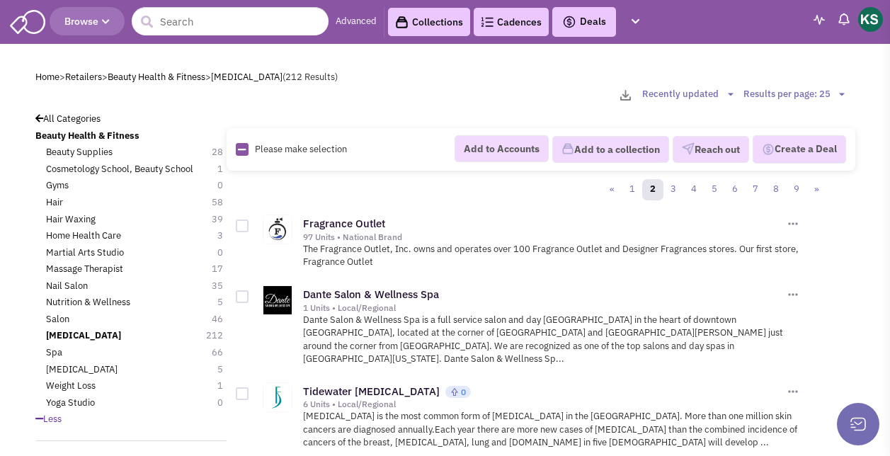
scroll to position [1951, 0]
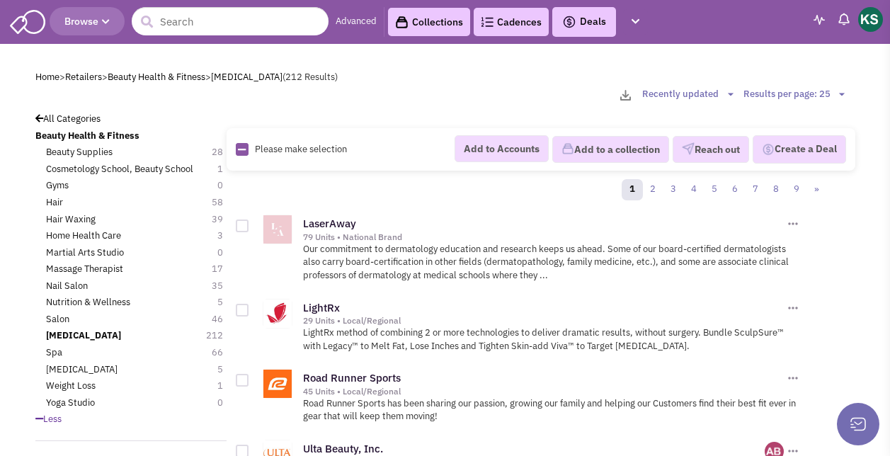
scroll to position [1874, 0]
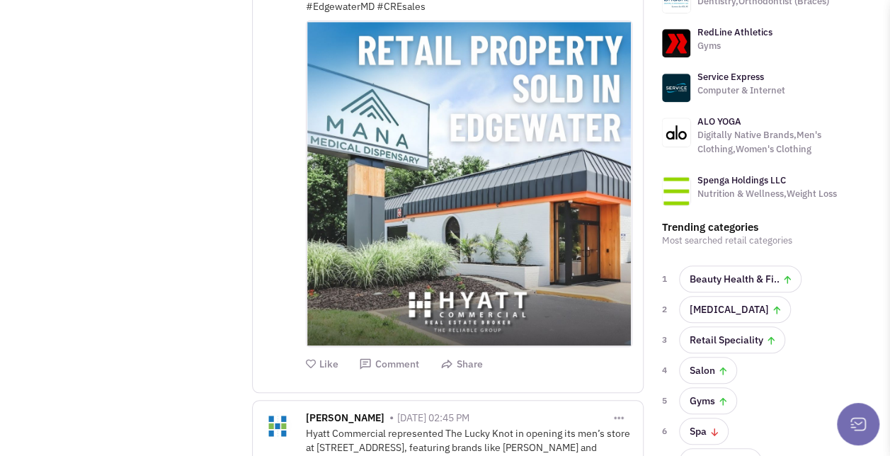
scroll to position [566, 0]
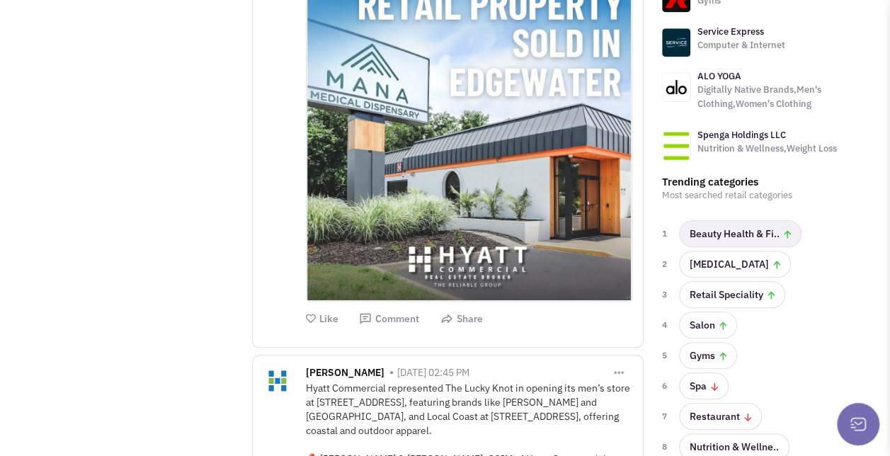
click at [728, 222] on link "Beauty Health & Fi.." at bounding box center [740, 233] width 122 height 27
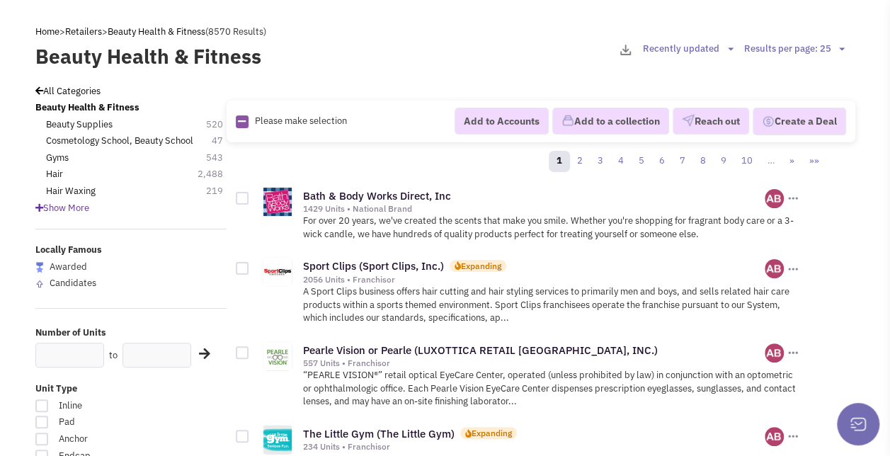
scroll to position [122, 0]
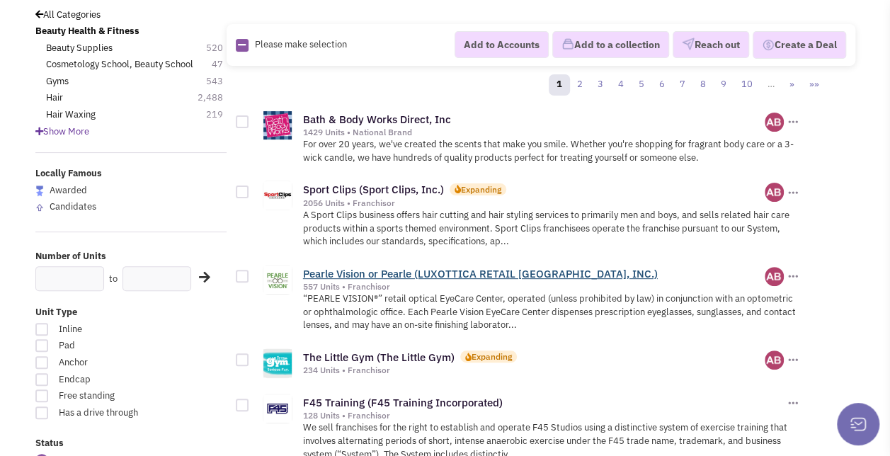
click at [566, 267] on link "Pearle Vision or Pearle (LUXOTTICA RETAIL [GEOGRAPHIC_DATA], INC.)" at bounding box center [480, 273] width 355 height 13
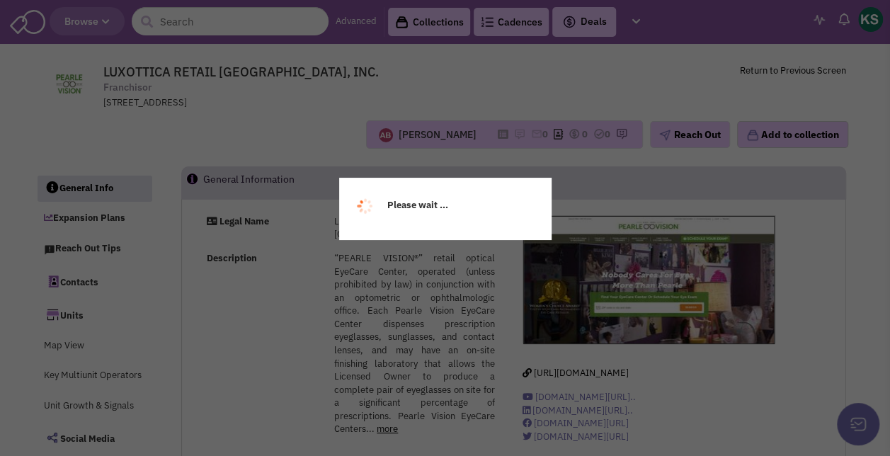
select select
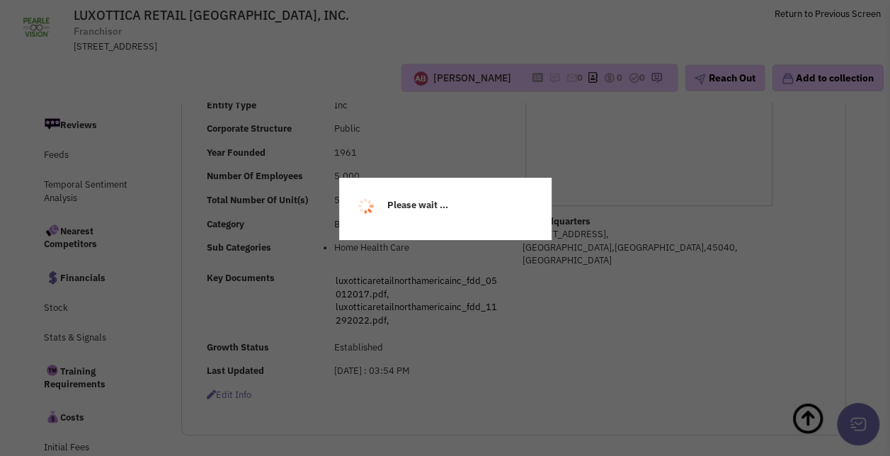
select select
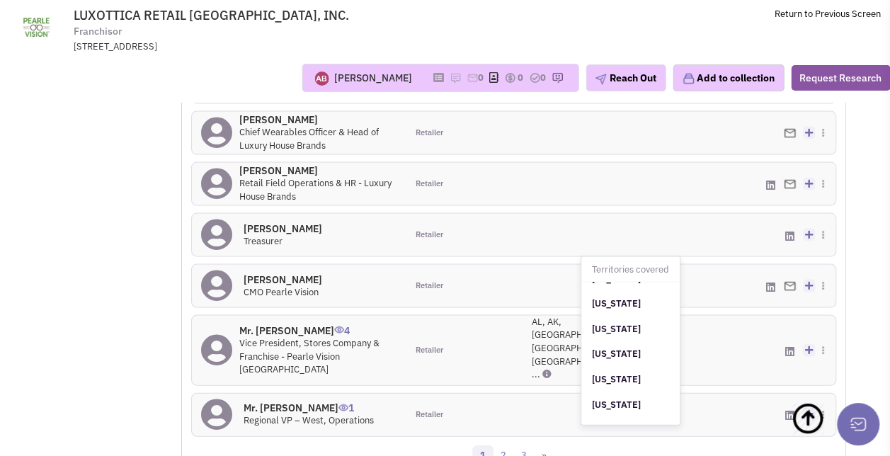
scroll to position [1124, 0]
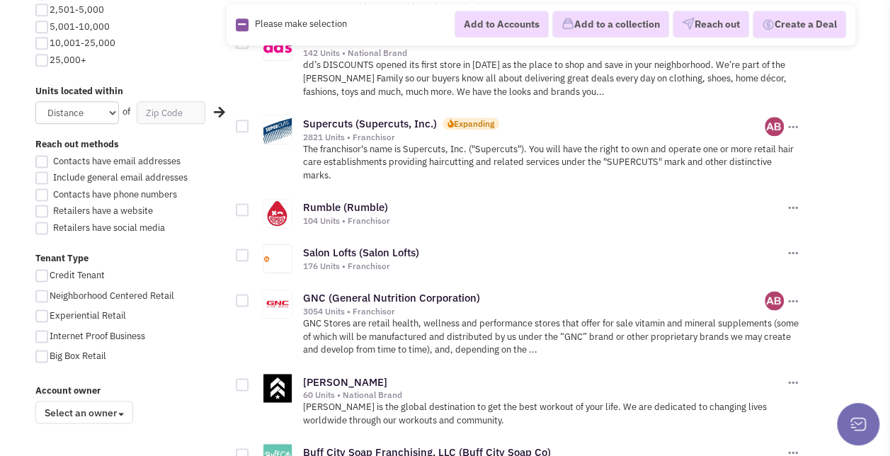
scroll to position [880, 0]
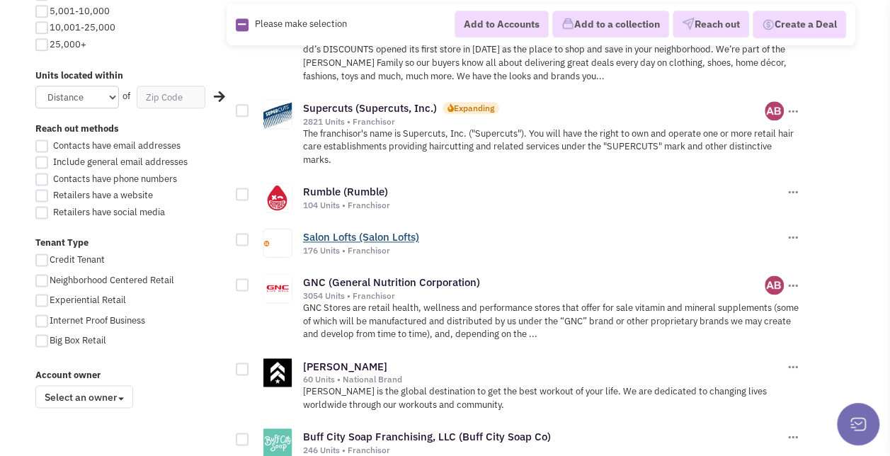
click at [355, 230] on link "Salon Lofts (Salon Lofts)" at bounding box center [361, 236] width 116 height 13
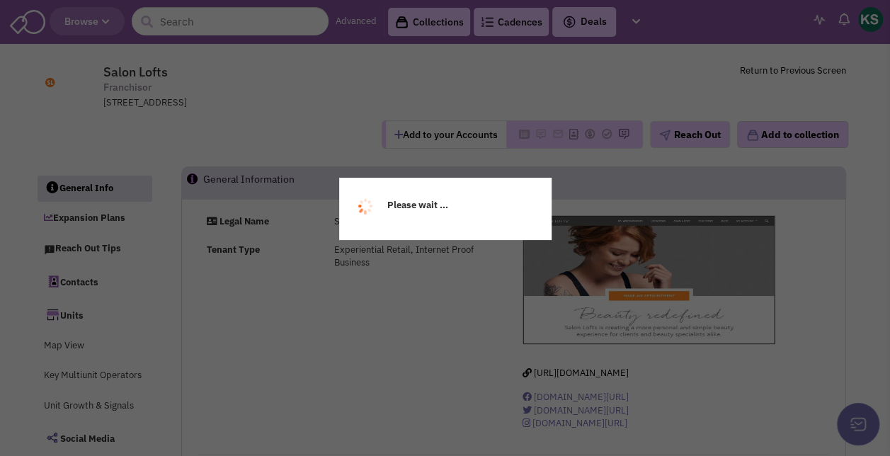
select select
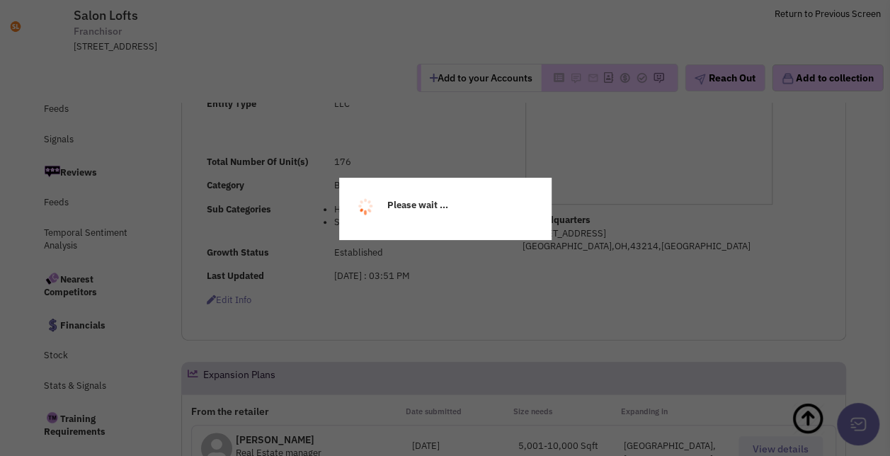
select select
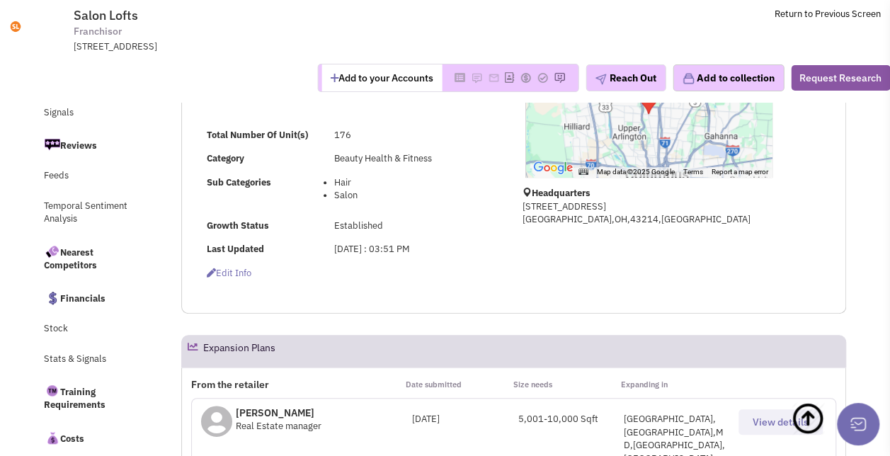
scroll to position [471, 0]
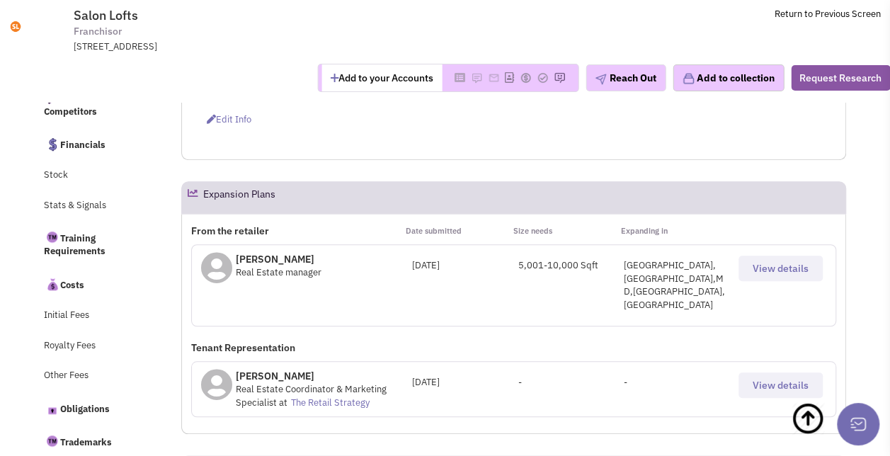
click at [759, 268] on span "View details" at bounding box center [781, 268] width 56 height 13
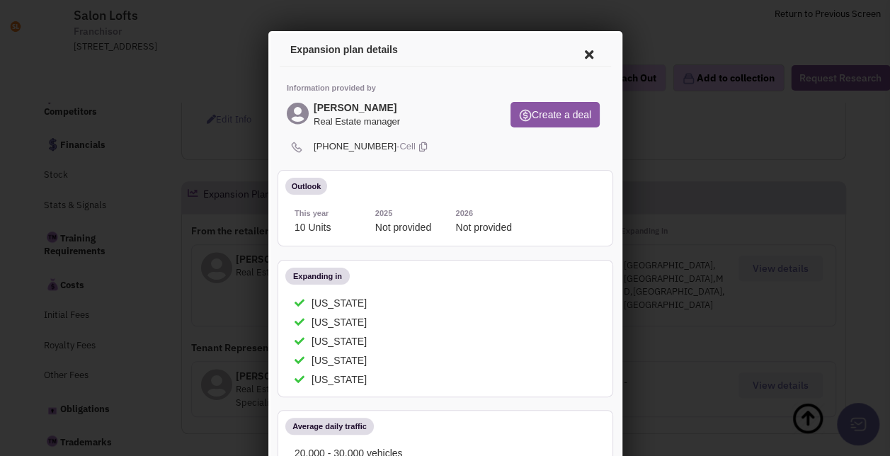
scroll to position [3, 0]
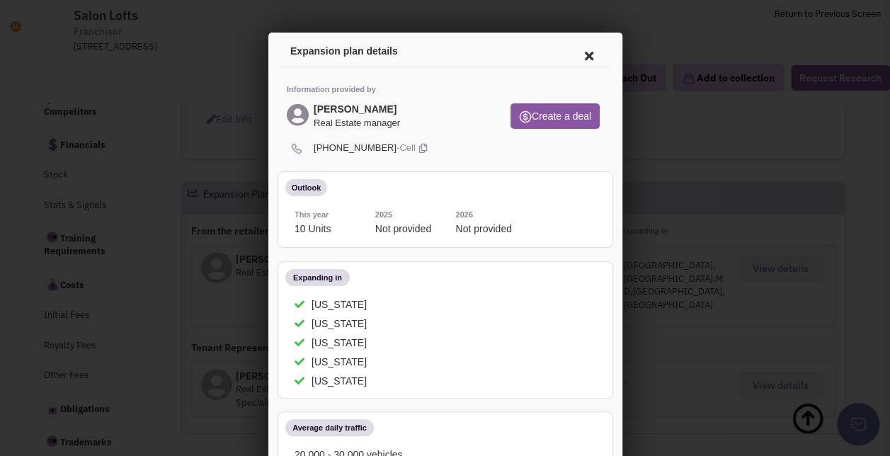
click at [578, 57] on icon at bounding box center [586, 54] width 30 height 34
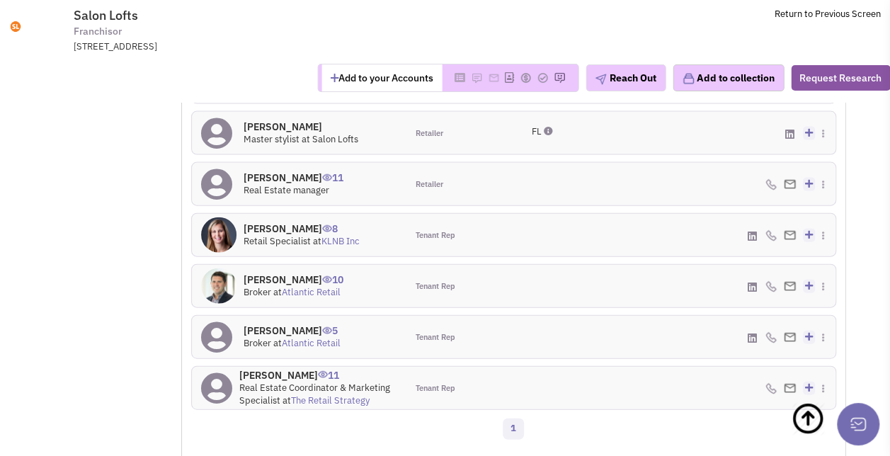
scroll to position [1468, 0]
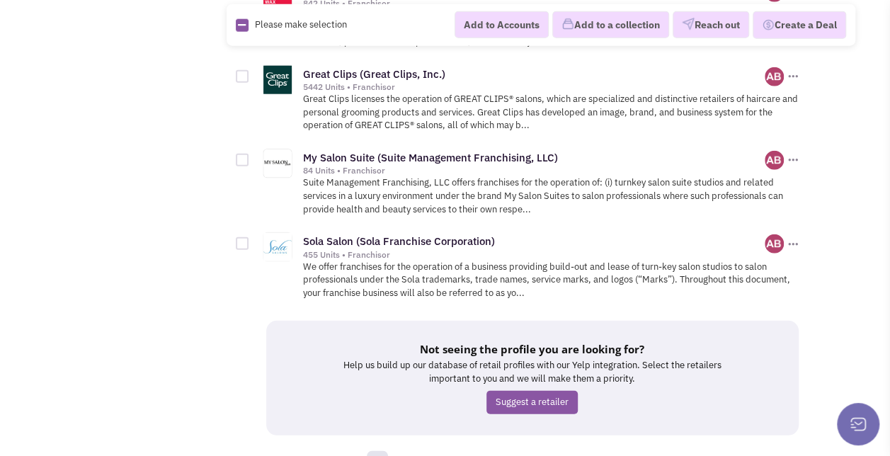
scroll to position [1822, 0]
